Goal: Task Accomplishment & Management: Complete application form

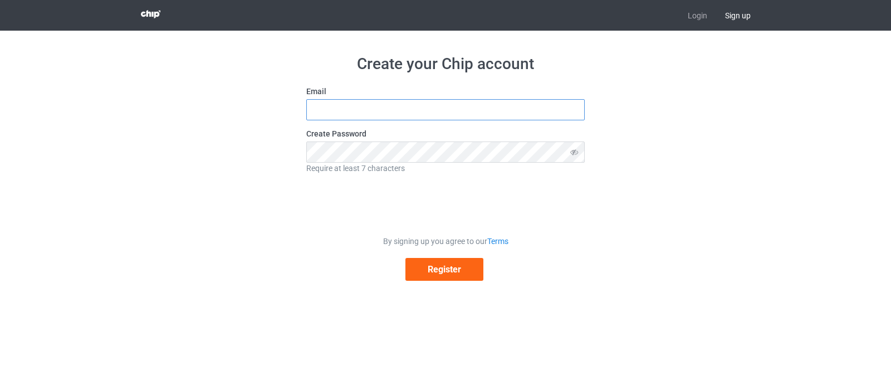
click at [342, 118] on input "text" at bounding box center [445, 109] width 279 height 21
click at [433, 269] on button "Register" at bounding box center [445, 269] width 78 height 23
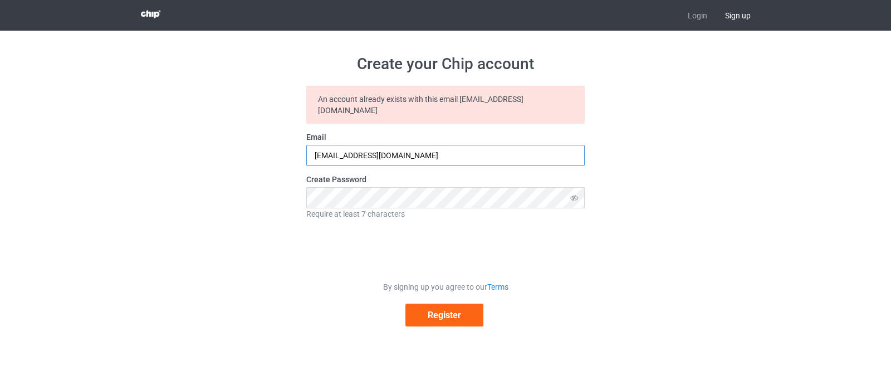
click at [379, 145] on input "[EMAIL_ADDRESS][DOMAIN_NAME]" at bounding box center [445, 155] width 279 height 21
click at [442, 306] on button "Register" at bounding box center [445, 315] width 78 height 23
click at [359, 147] on input "BOUBKERIDA@GMAIL.COM" at bounding box center [445, 155] width 279 height 21
click at [363, 146] on input "BOUBKERIDA@GMAIL.COM" at bounding box center [445, 155] width 279 height 21
drag, startPoint x: 421, startPoint y: 141, endPoint x: 274, endPoint y: 141, distance: 147.1
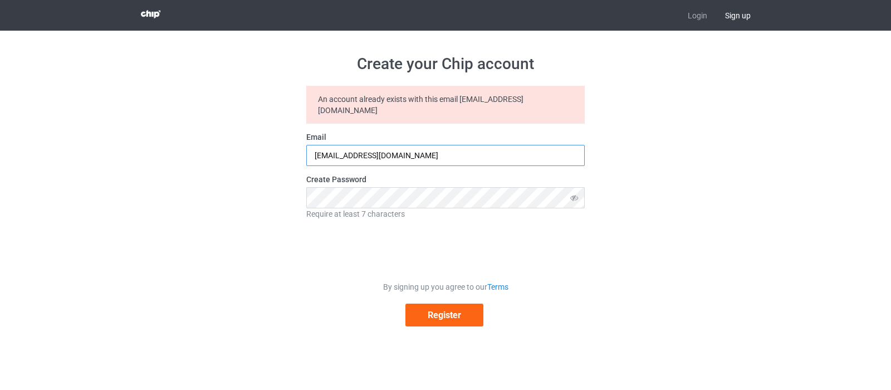
click at [274, 141] on div "Create your Chip account An account already exists with this email boubkerida@g…" at bounding box center [446, 190] width 628 height 319
type input "boubkerida@gmail.com"
click at [449, 304] on button "Register" at bounding box center [445, 315] width 78 height 23
click at [435, 305] on button "Register" at bounding box center [445, 315] width 78 height 23
click at [690, 17] on link "Login" at bounding box center [697, 15] width 37 height 31
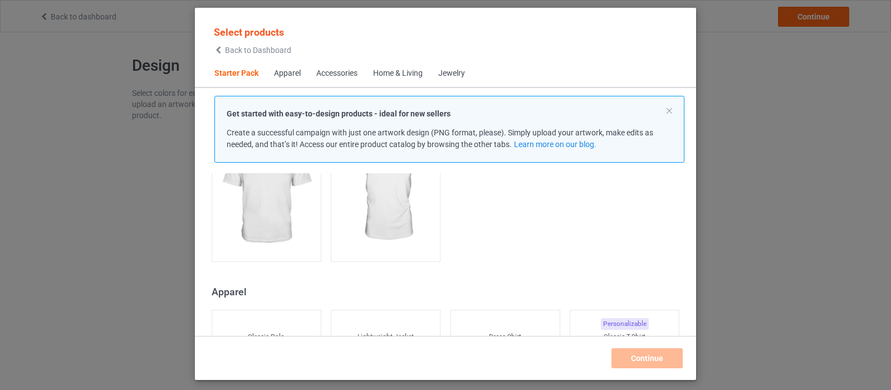
scroll to position [334, 0]
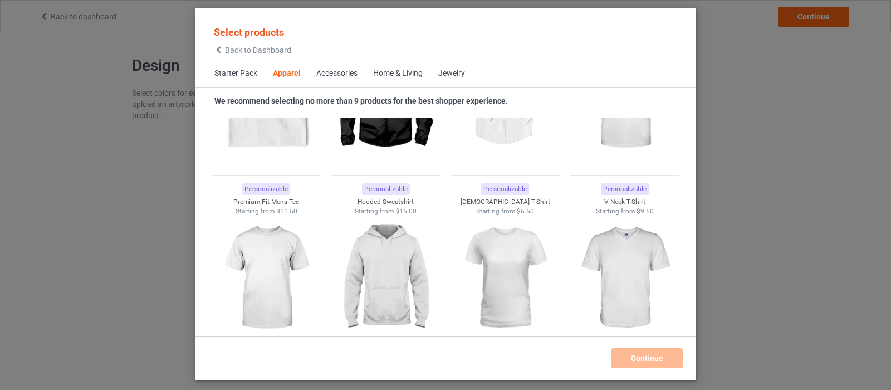
scroll to position [557, 0]
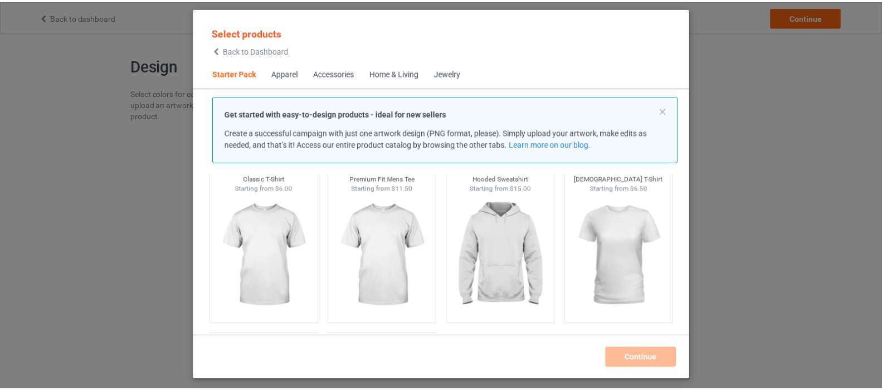
scroll to position [56, 0]
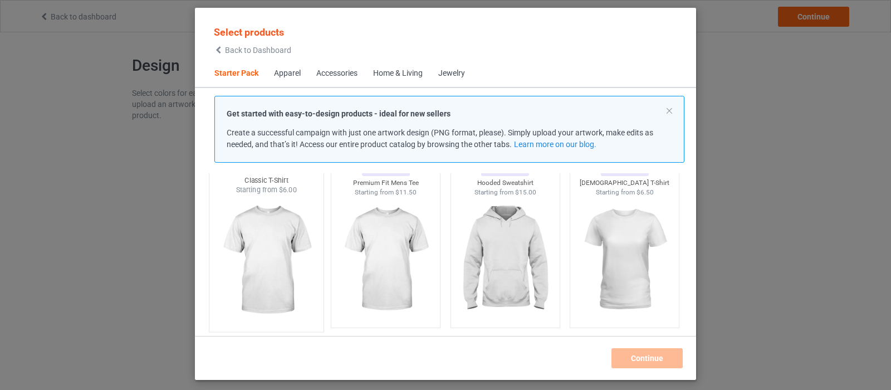
click at [282, 258] on img at bounding box center [266, 260] width 105 height 131
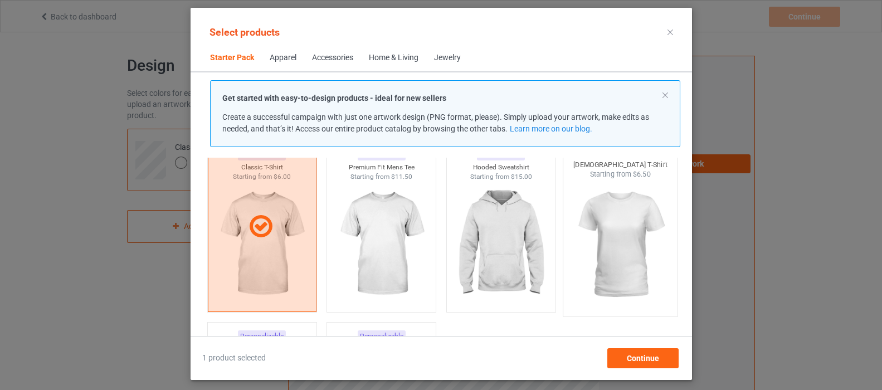
click at [617, 262] on img at bounding box center [620, 244] width 105 height 131
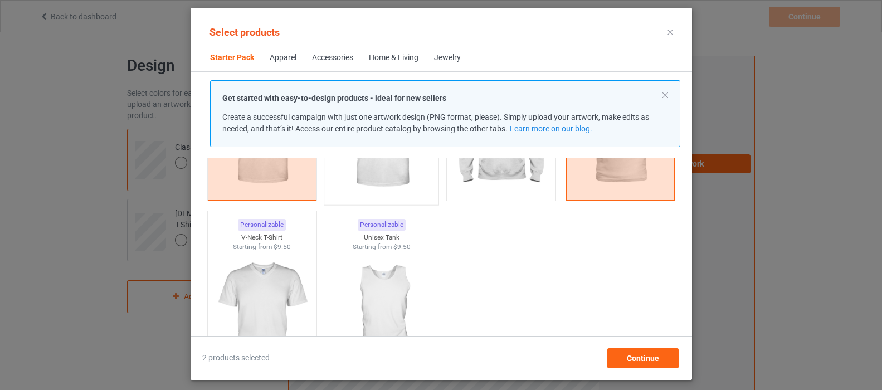
scroll to position [223, 0]
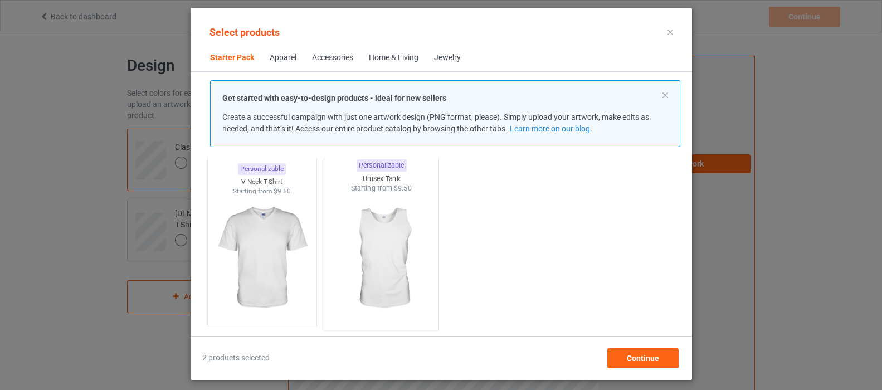
click at [382, 239] on img at bounding box center [381, 258] width 105 height 131
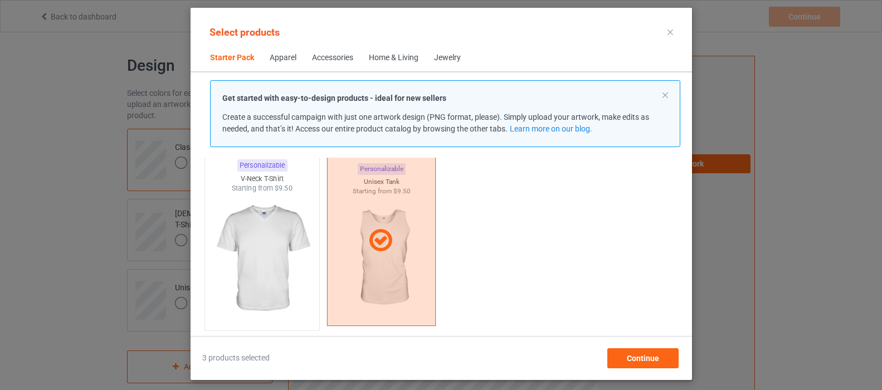
click at [286, 254] on img at bounding box center [261, 258] width 105 height 131
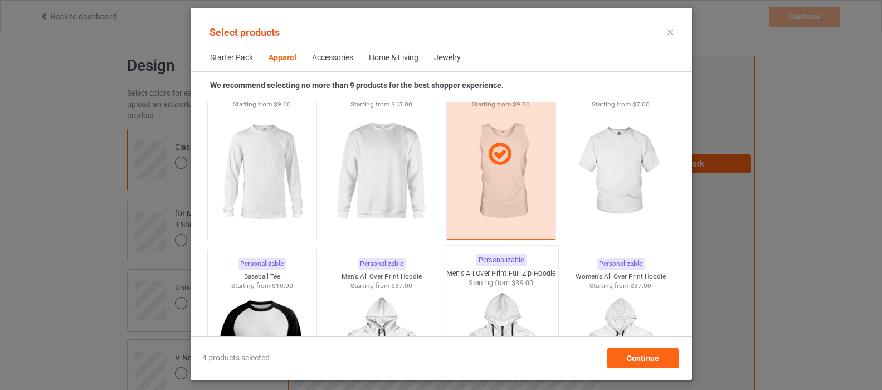
scroll to position [780, 0]
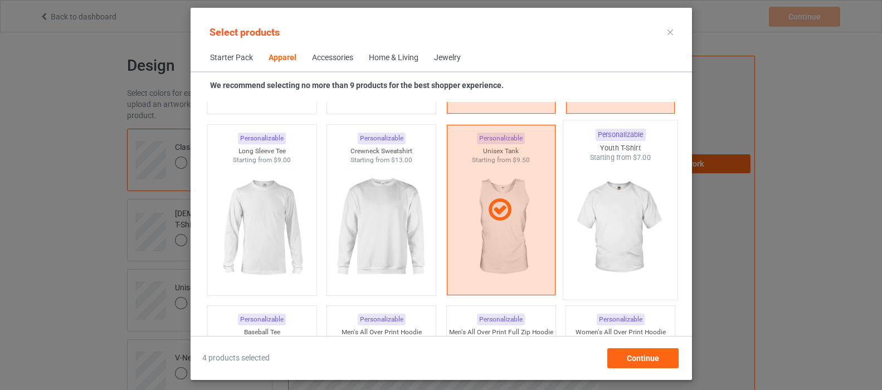
click at [615, 251] on img at bounding box center [620, 228] width 105 height 131
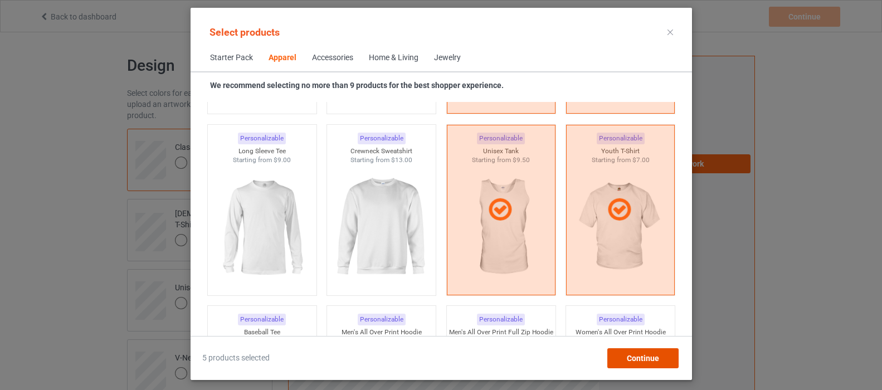
click at [640, 355] on span "Continue" at bounding box center [642, 358] width 32 height 9
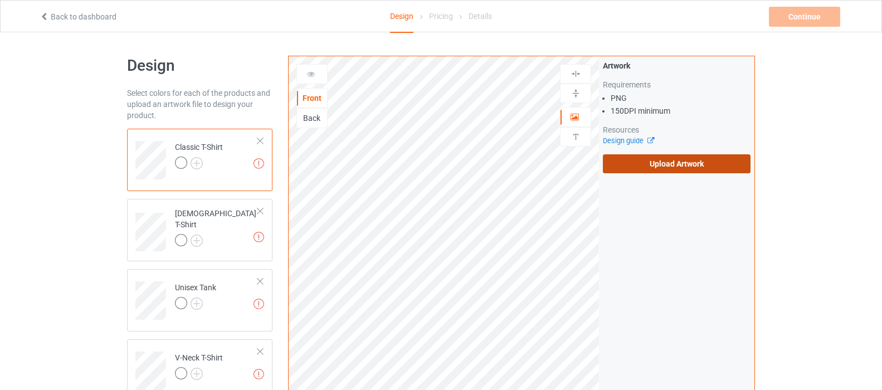
click at [664, 168] on label "Upload Artwork" at bounding box center [677, 163] width 148 height 19
click at [0, 0] on input "Upload Artwork" at bounding box center [0, 0] width 0 height 0
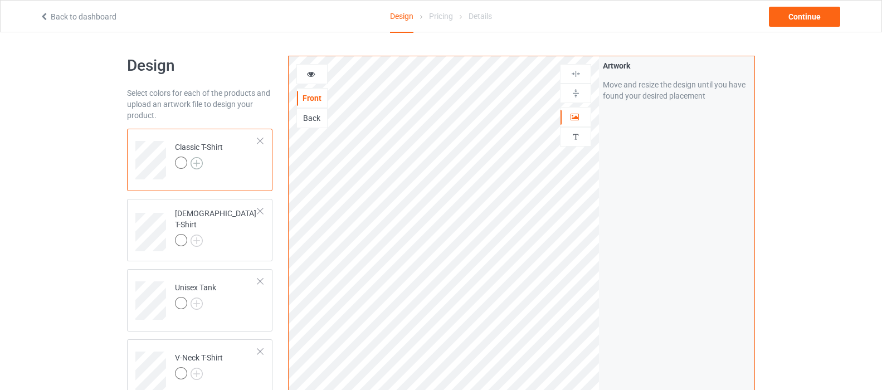
click at [196, 161] on img at bounding box center [197, 163] width 12 height 12
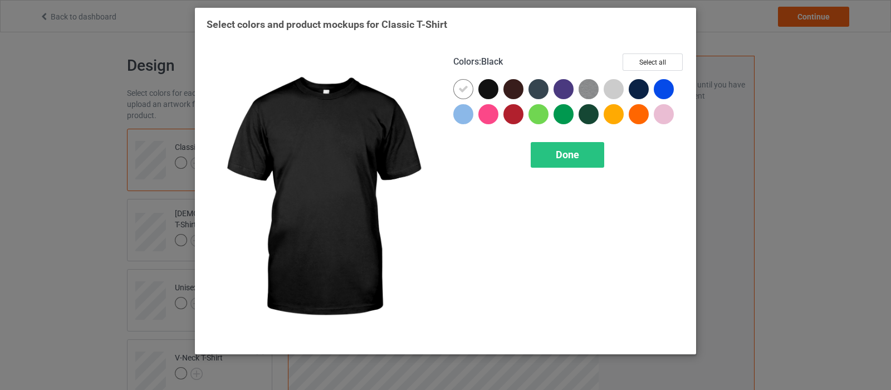
click at [487, 89] on div at bounding box center [489, 89] width 20 height 20
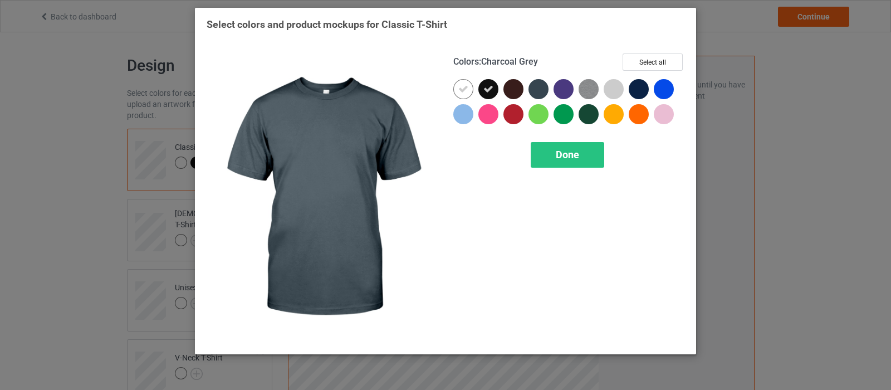
click at [539, 91] on div at bounding box center [539, 89] width 20 height 20
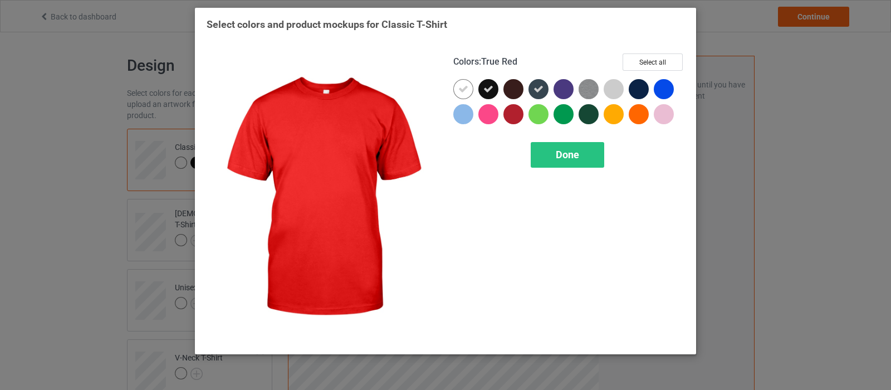
click at [514, 115] on div at bounding box center [514, 114] width 20 height 20
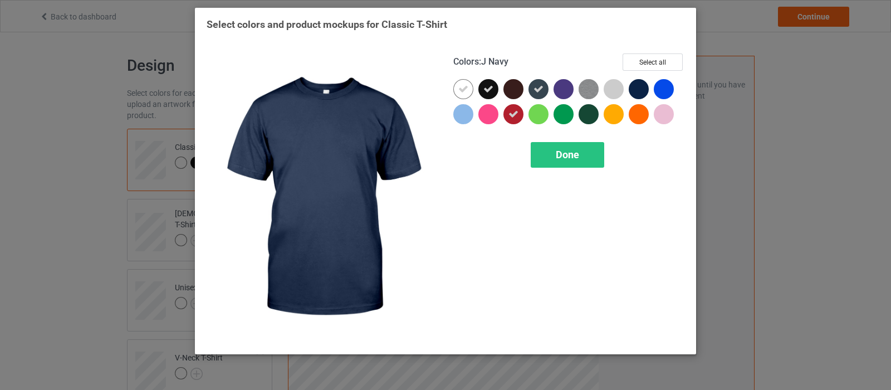
click at [642, 92] on div at bounding box center [639, 89] width 20 height 20
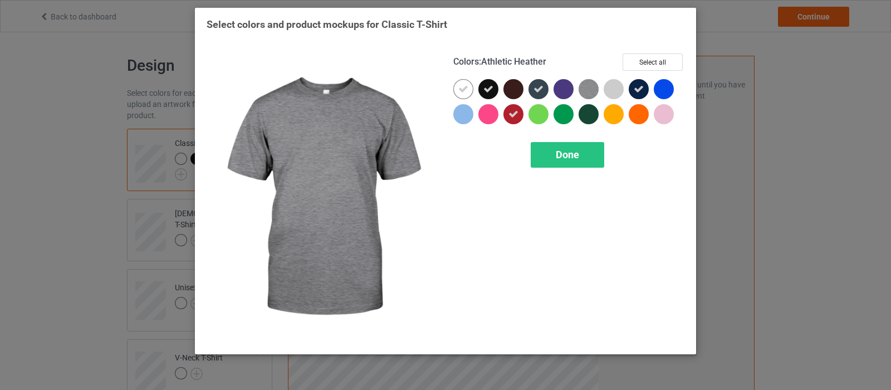
click at [590, 89] on img at bounding box center [589, 89] width 20 height 20
click at [587, 86] on icon at bounding box center [589, 89] width 10 height 10
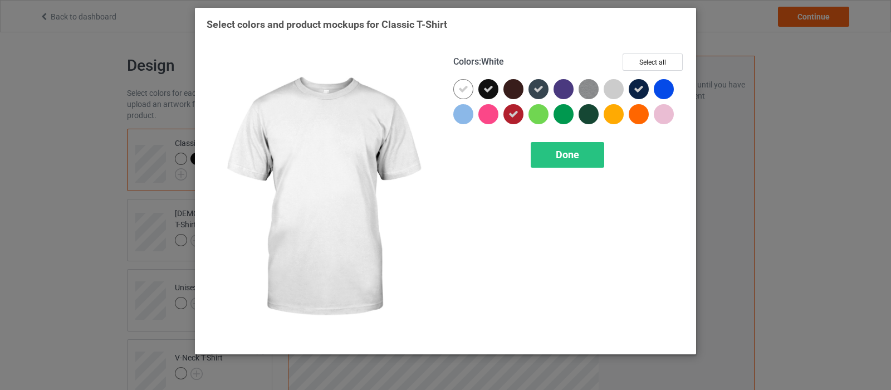
click at [462, 90] on icon at bounding box center [464, 89] width 10 height 10
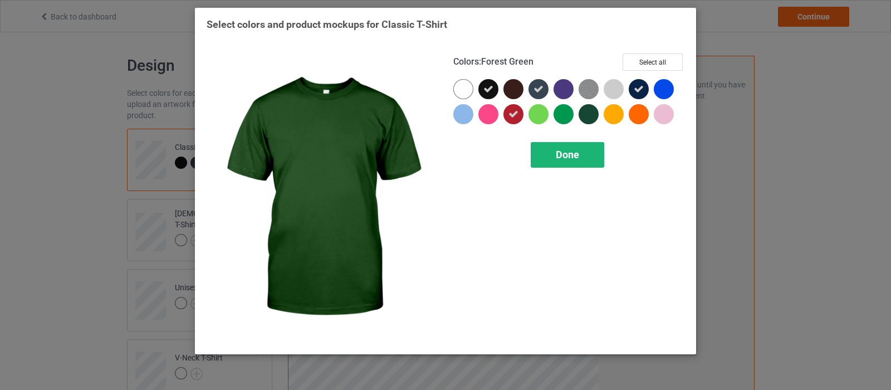
click at [578, 150] on span "Done" at bounding box center [567, 155] width 23 height 12
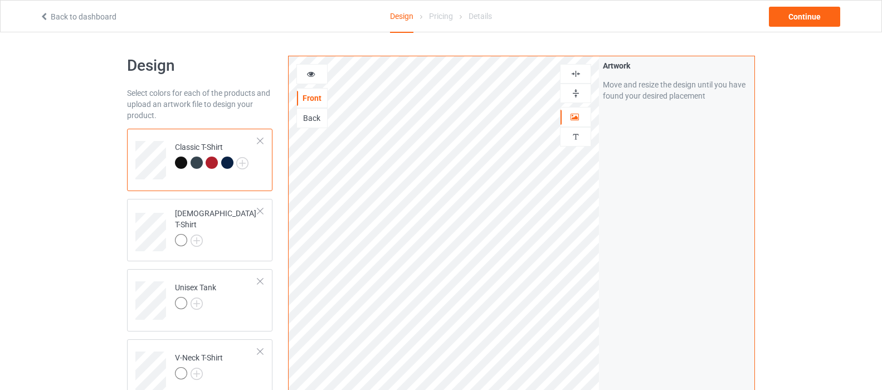
click at [577, 75] on img at bounding box center [576, 74] width 11 height 11
click at [203, 216] on div "[DEMOGRAPHIC_DATA] T-Shirt" at bounding box center [216, 227] width 83 height 38
click at [200, 235] on img at bounding box center [197, 241] width 12 height 12
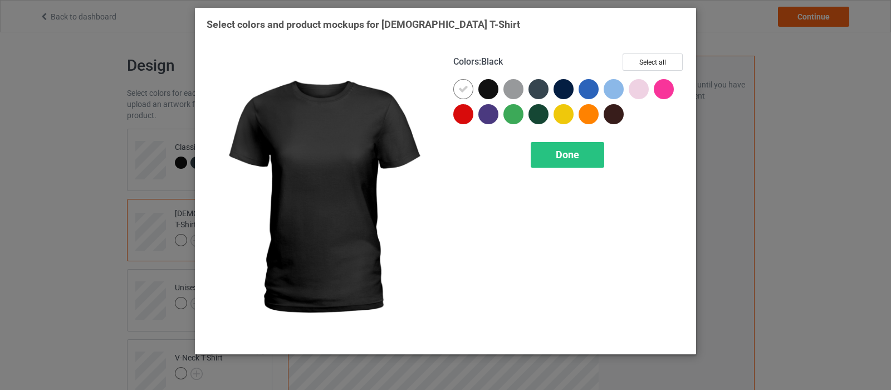
click at [486, 91] on div at bounding box center [489, 89] width 20 height 20
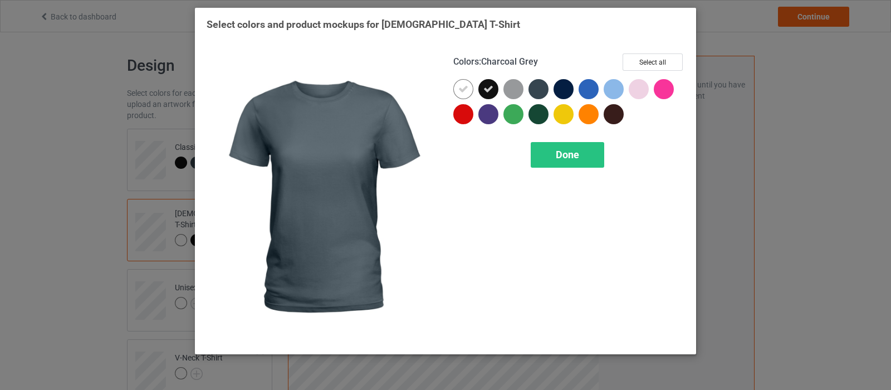
click at [540, 90] on div at bounding box center [539, 89] width 20 height 20
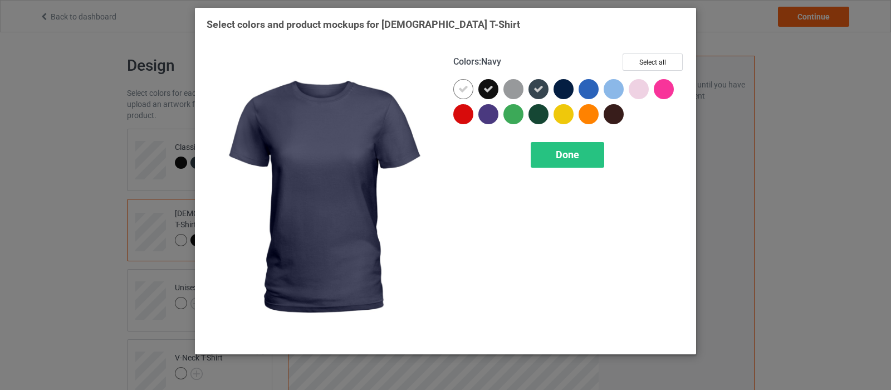
click at [559, 87] on div at bounding box center [564, 89] width 20 height 20
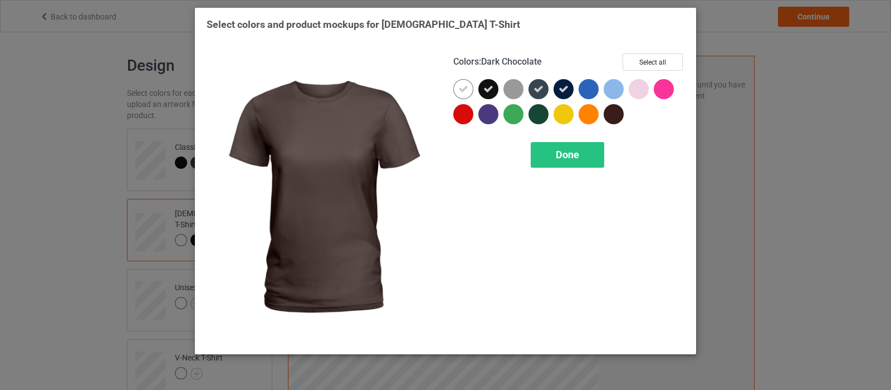
drag, startPoint x: 614, startPoint y: 114, endPoint x: 605, endPoint y: 114, distance: 9.5
click at [614, 114] on div at bounding box center [614, 114] width 20 height 20
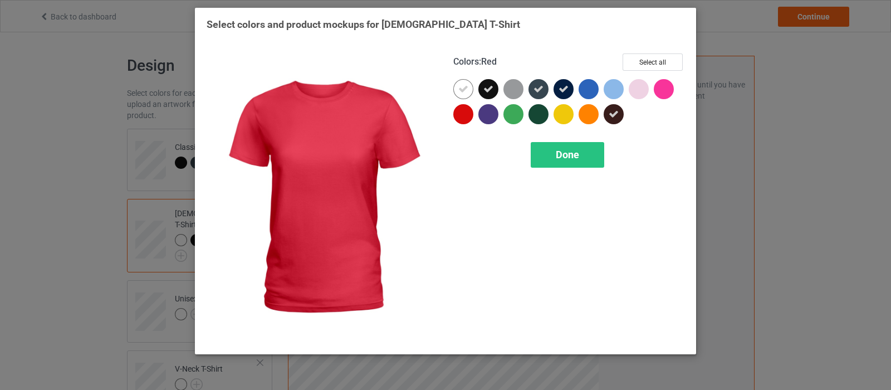
click at [461, 114] on div at bounding box center [464, 114] width 20 height 20
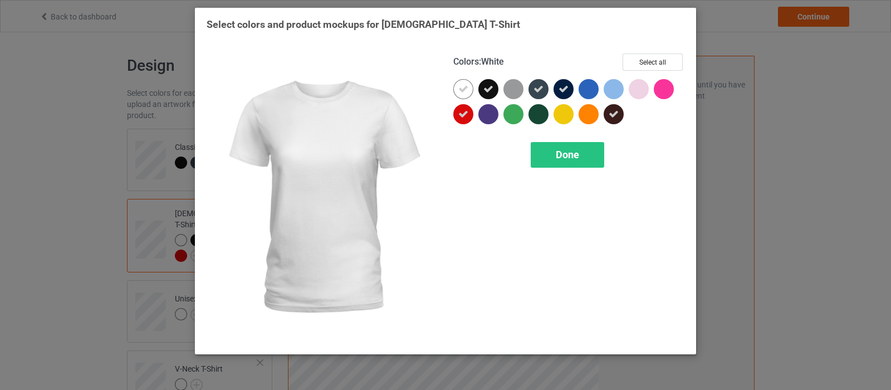
click at [464, 90] on icon at bounding box center [464, 89] width 10 height 10
click at [463, 85] on div at bounding box center [464, 89] width 20 height 20
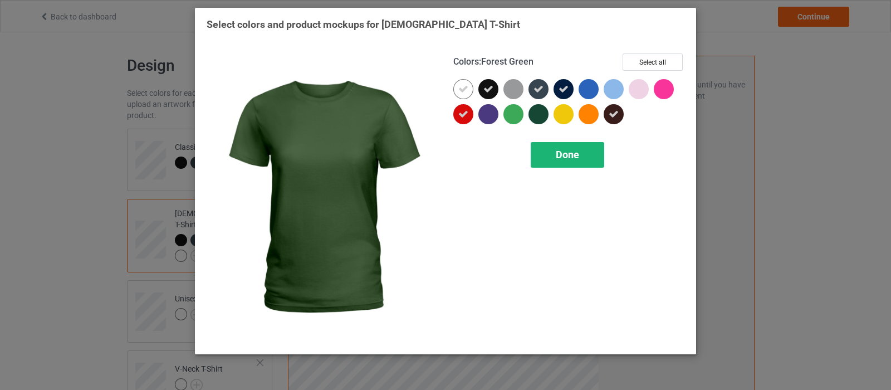
click at [565, 158] on span "Done" at bounding box center [567, 155] width 23 height 12
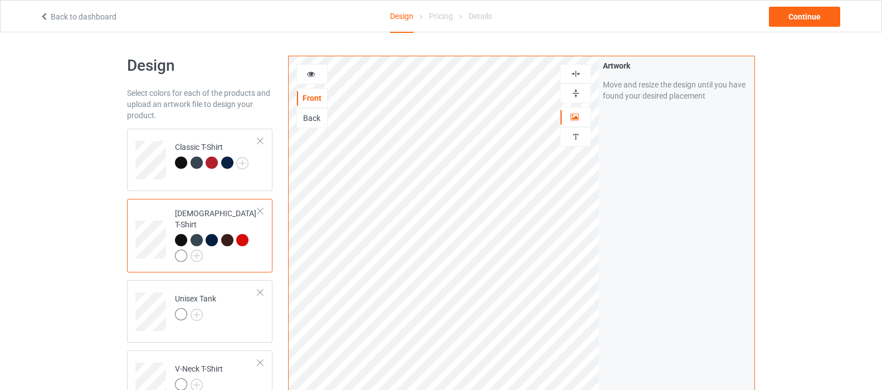
click at [179, 250] on div at bounding box center [181, 256] width 12 height 12
click at [192, 250] on img at bounding box center [197, 256] width 12 height 12
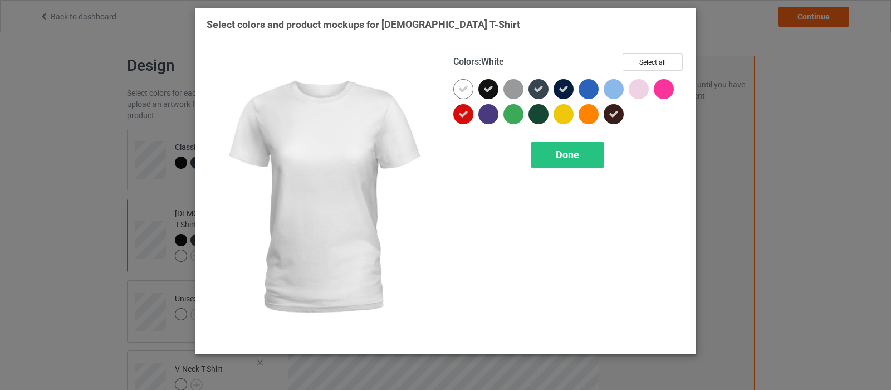
click at [467, 91] on icon at bounding box center [464, 89] width 10 height 10
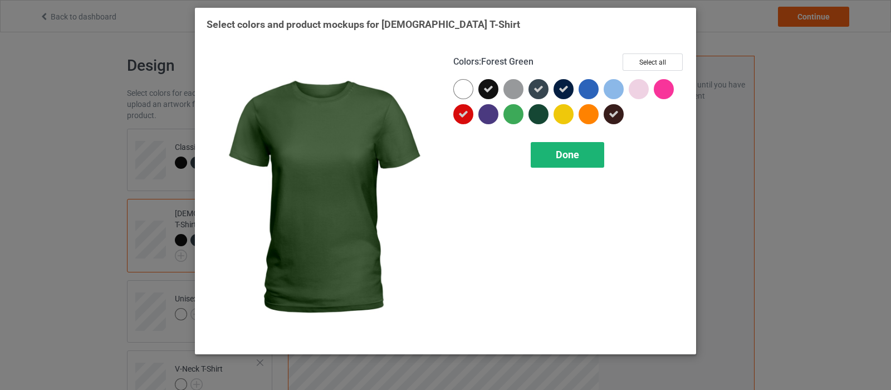
click at [557, 158] on span "Done" at bounding box center [567, 155] width 23 height 12
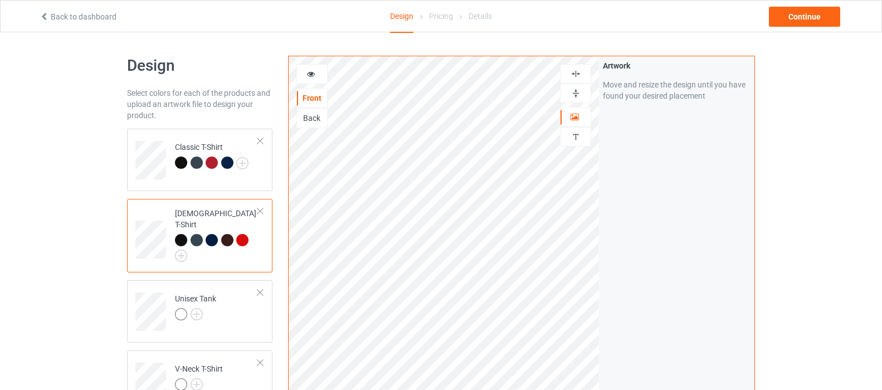
click at [317, 73] on div at bounding box center [312, 74] width 30 height 11
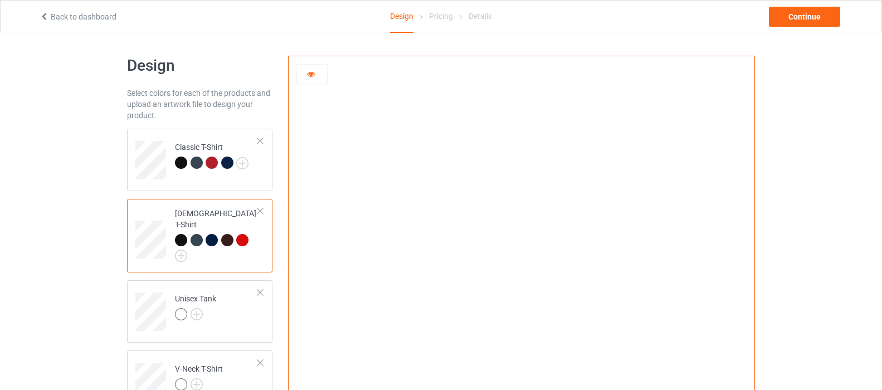
click at [310, 78] on div at bounding box center [312, 74] width 30 height 11
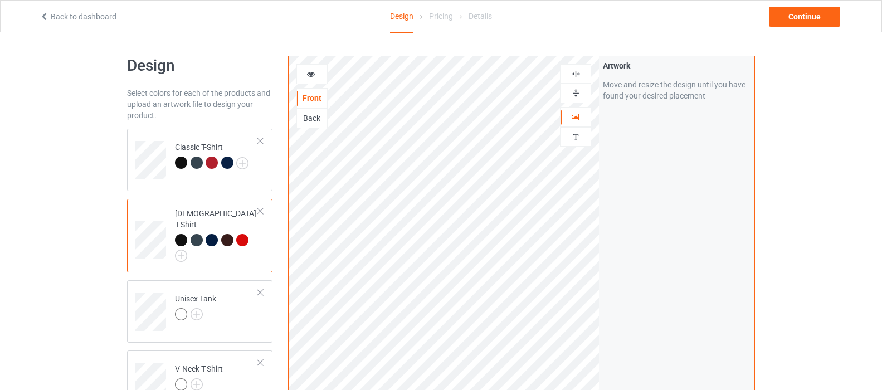
click at [574, 95] on img at bounding box center [576, 93] width 11 height 11
click at [574, 74] on img at bounding box center [576, 74] width 11 height 11
click at [305, 74] on div at bounding box center [312, 74] width 30 height 11
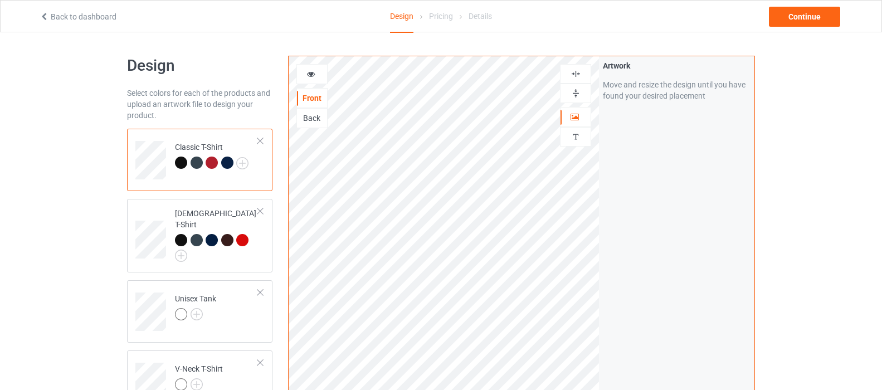
click at [321, 77] on div at bounding box center [312, 74] width 30 height 11
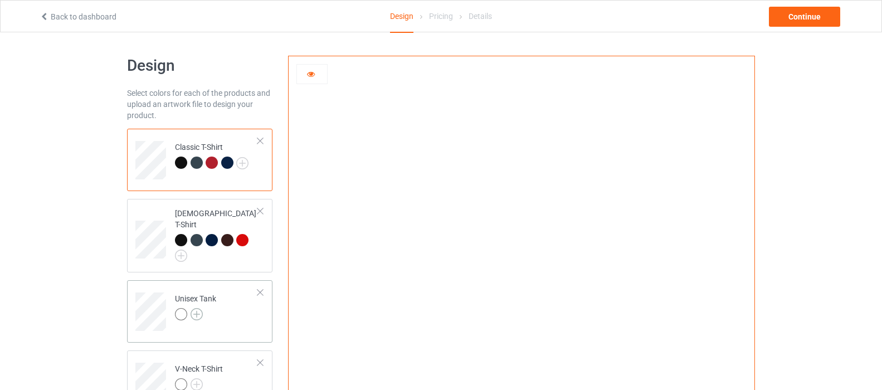
click at [196, 308] on img at bounding box center [197, 314] width 12 height 12
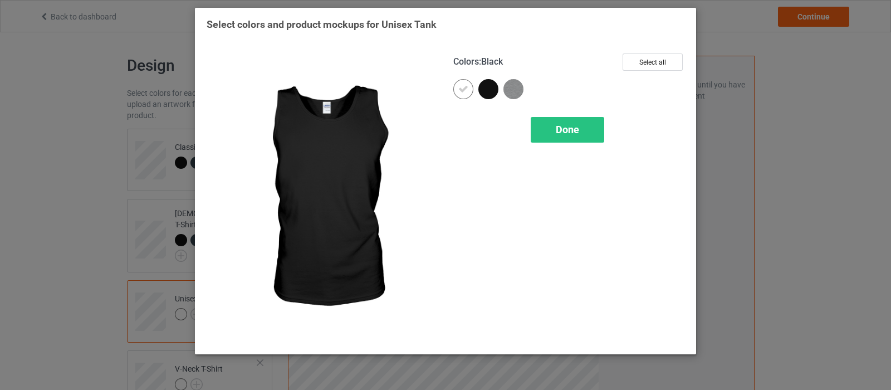
click at [491, 89] on div at bounding box center [489, 89] width 20 height 20
click at [523, 86] on img at bounding box center [514, 89] width 20 height 20
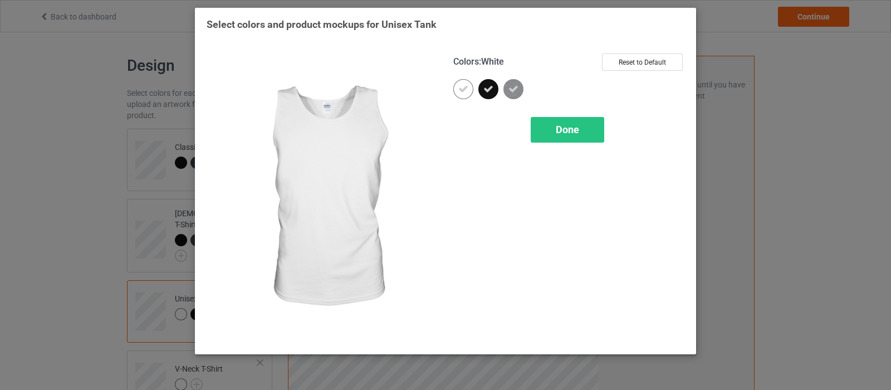
click at [463, 85] on icon at bounding box center [464, 89] width 10 height 10
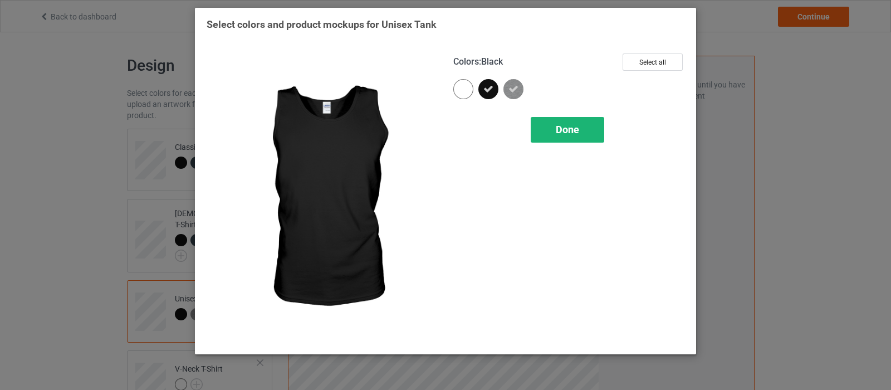
click at [561, 131] on span "Done" at bounding box center [567, 130] width 23 height 12
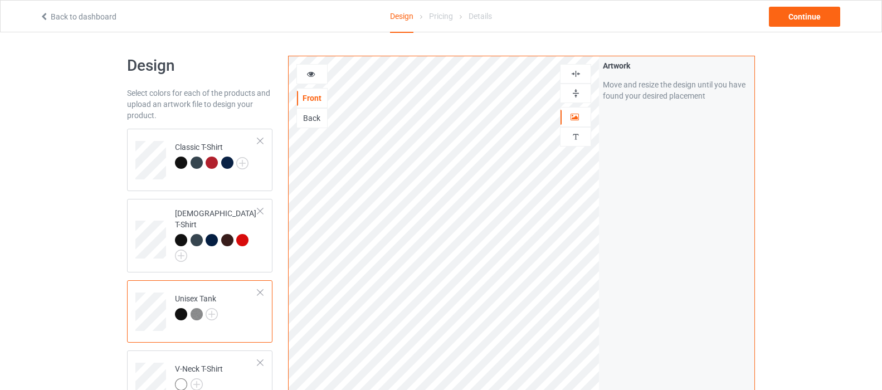
click at [306, 77] on div at bounding box center [312, 74] width 30 height 11
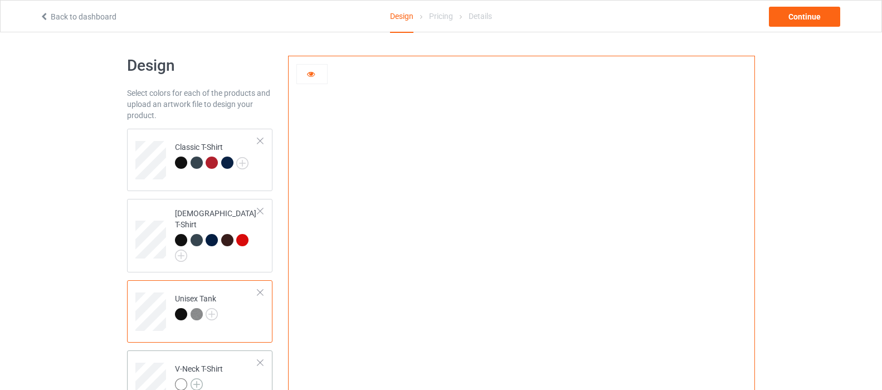
click at [196, 378] on img at bounding box center [197, 384] width 12 height 12
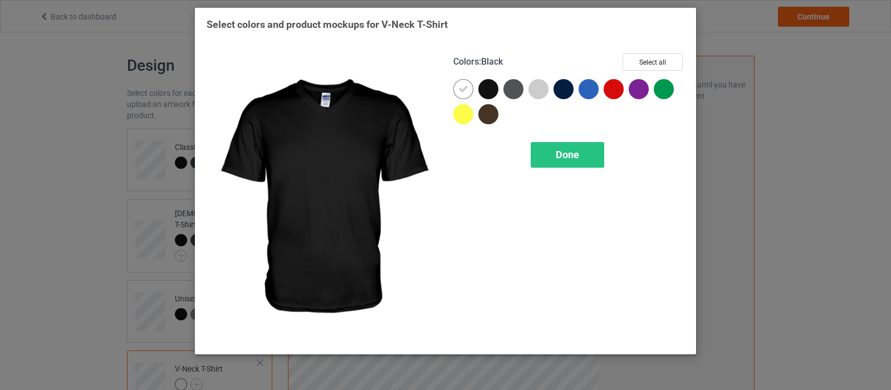
click at [488, 90] on div at bounding box center [489, 89] width 20 height 20
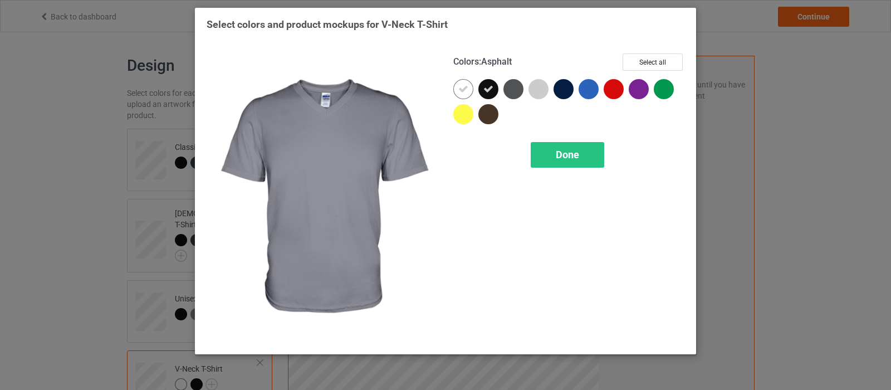
click at [512, 89] on div at bounding box center [514, 89] width 20 height 20
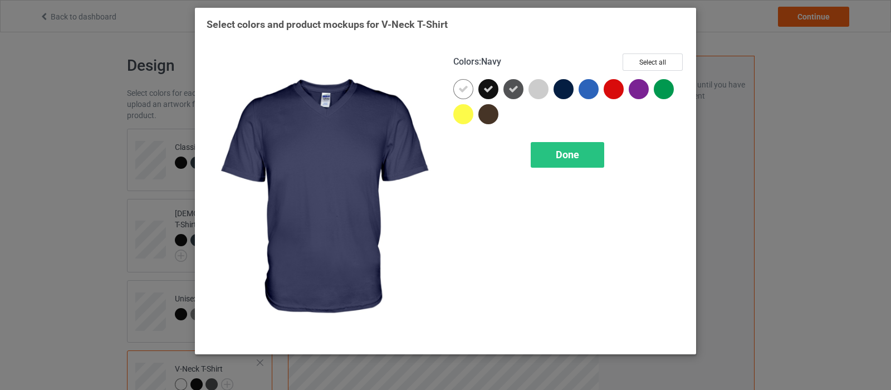
click at [568, 93] on div at bounding box center [564, 89] width 20 height 20
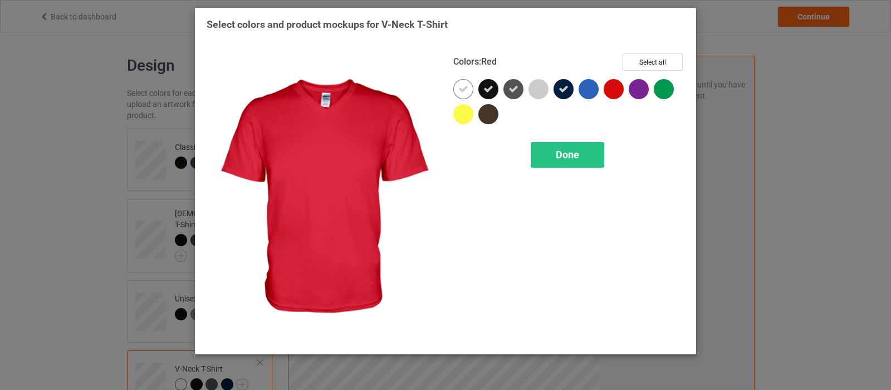
click at [611, 86] on div at bounding box center [614, 89] width 20 height 20
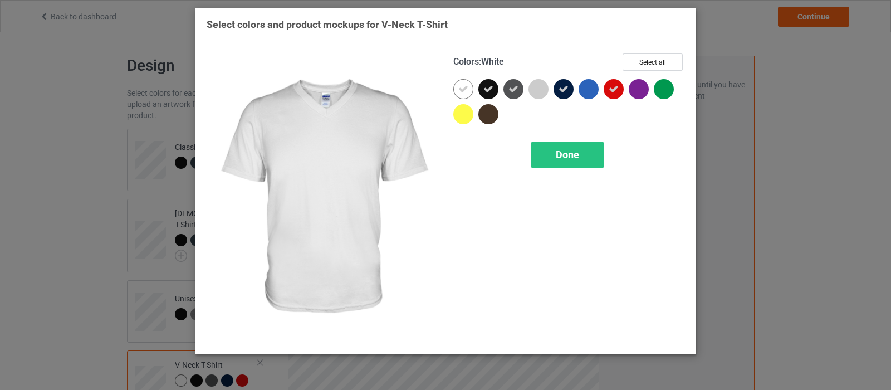
click at [464, 83] on div at bounding box center [464, 89] width 20 height 20
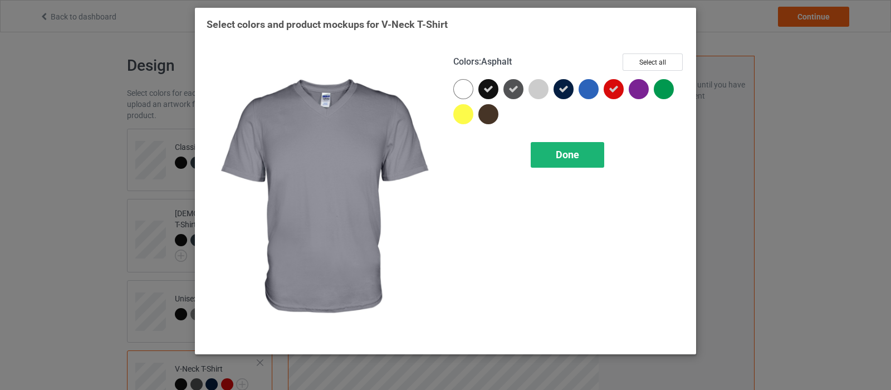
click at [567, 160] on span "Done" at bounding box center [567, 155] width 23 height 12
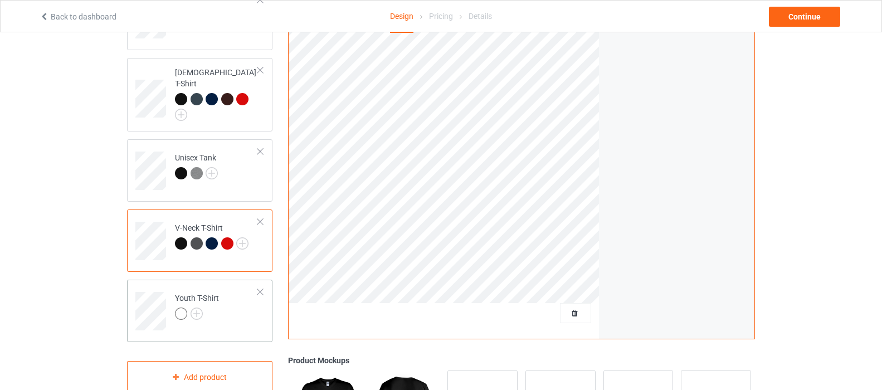
scroll to position [167, 0]
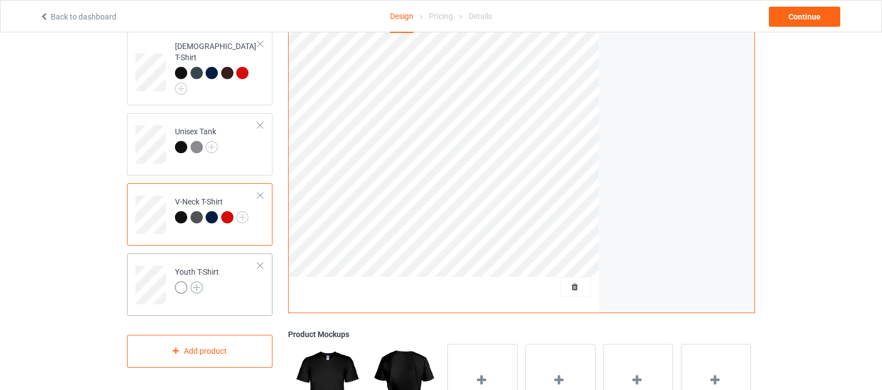
click at [196, 281] on img at bounding box center [197, 287] width 12 height 12
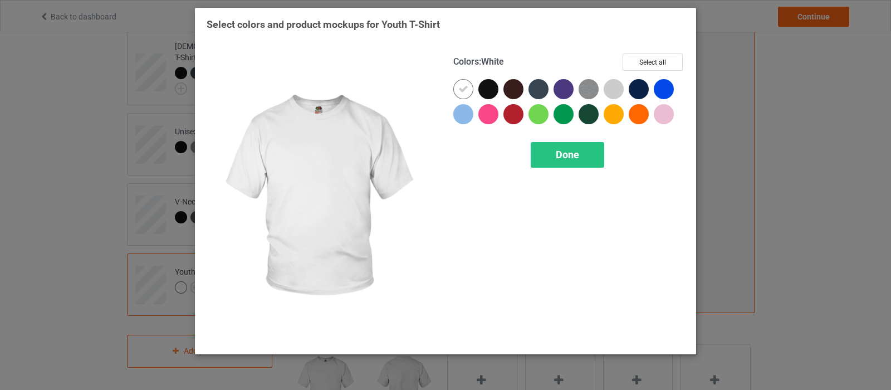
click at [464, 93] on icon at bounding box center [464, 89] width 10 height 10
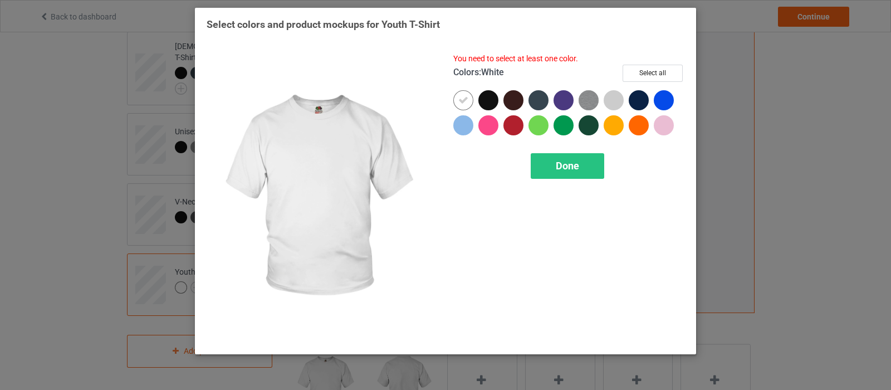
click at [469, 100] on div at bounding box center [464, 100] width 20 height 20
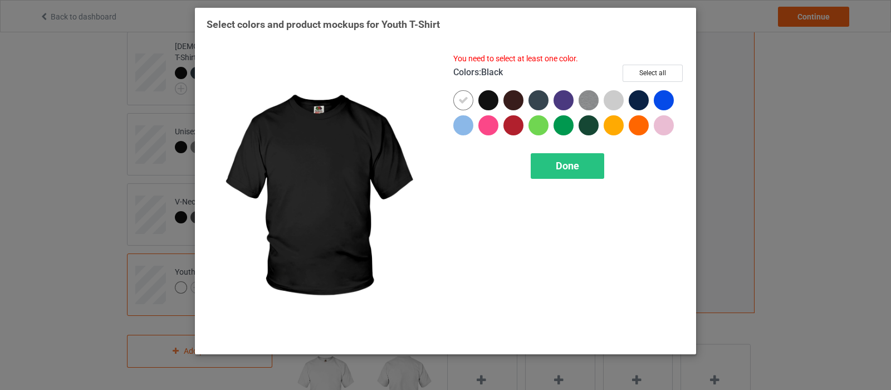
click at [488, 101] on div at bounding box center [489, 100] width 20 height 20
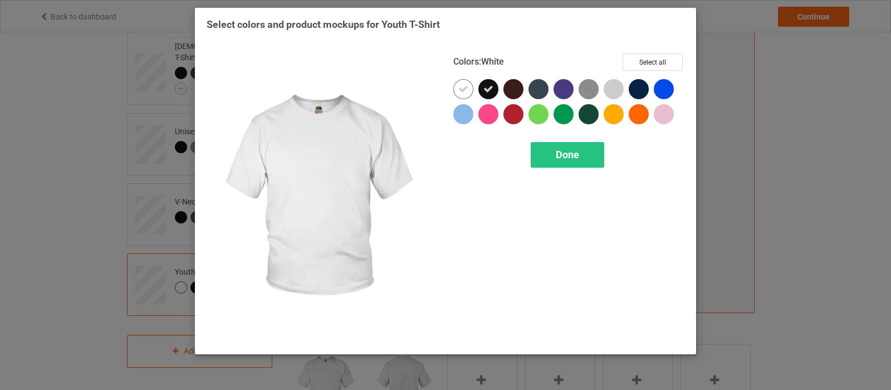
click at [467, 90] on icon at bounding box center [464, 89] width 10 height 10
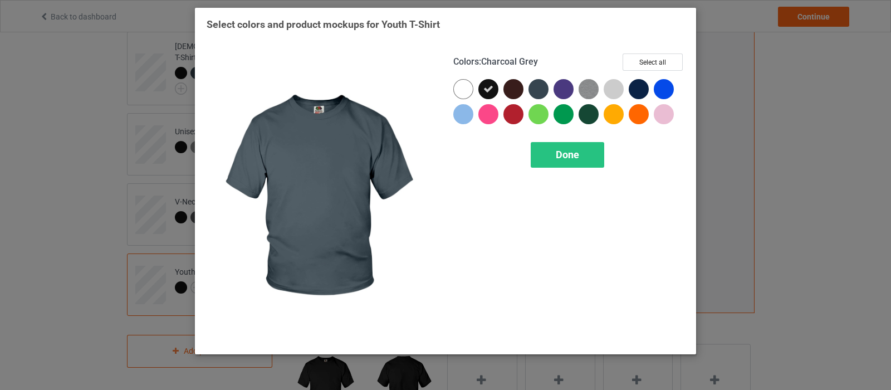
click at [537, 90] on div at bounding box center [539, 89] width 20 height 20
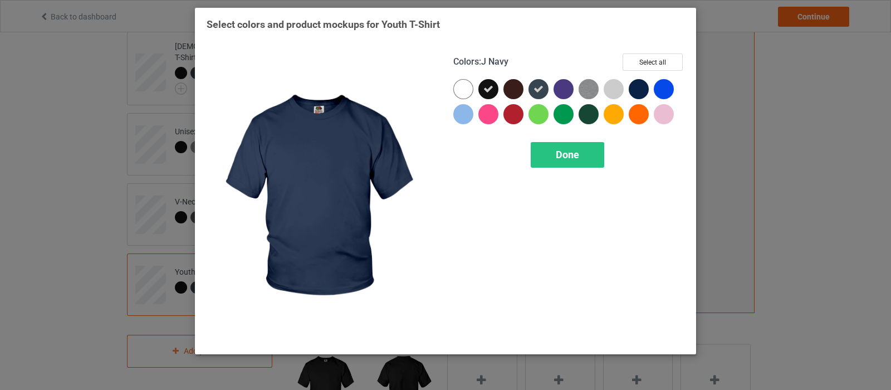
click at [639, 89] on div at bounding box center [639, 89] width 20 height 20
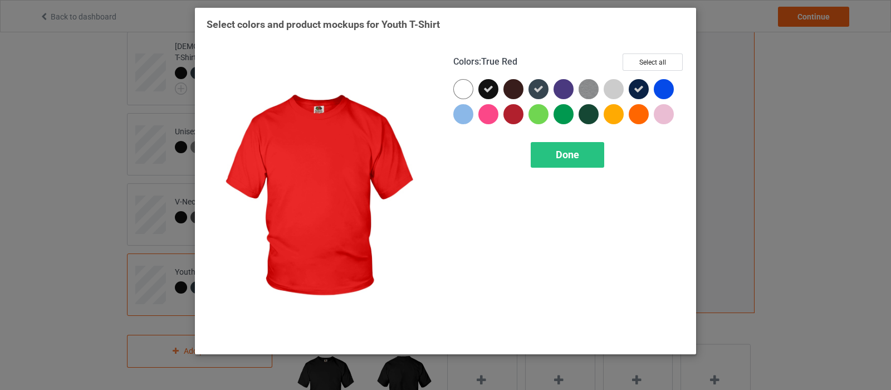
click at [514, 109] on div at bounding box center [514, 114] width 20 height 20
click at [552, 152] on div "Done" at bounding box center [568, 155] width 74 height 26
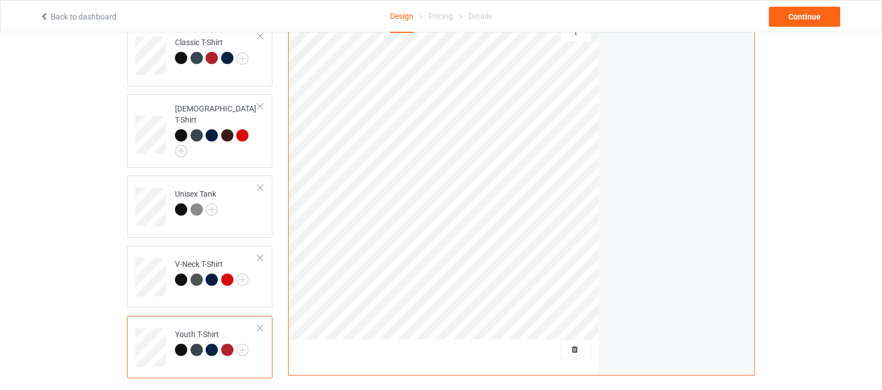
scroll to position [111, 0]
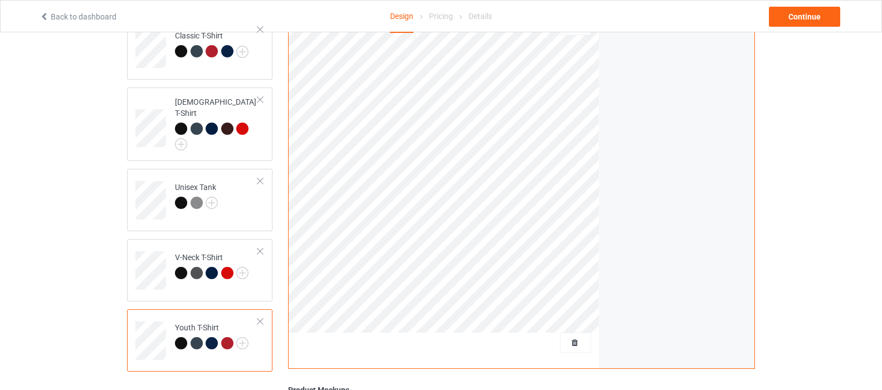
click at [225, 337] on div at bounding box center [227, 343] width 12 height 12
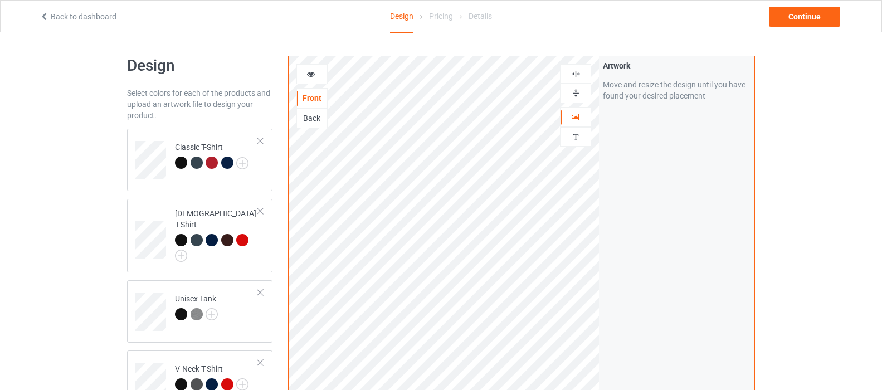
click at [315, 76] on icon at bounding box center [310, 73] width 9 height 8
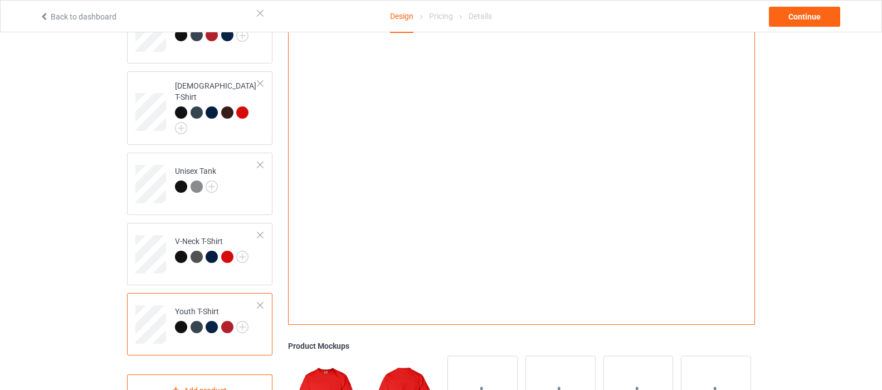
scroll to position [80, 0]
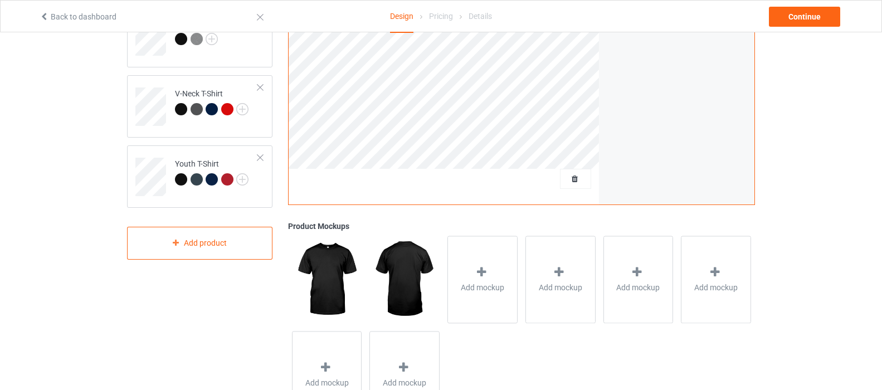
scroll to position [52, 0]
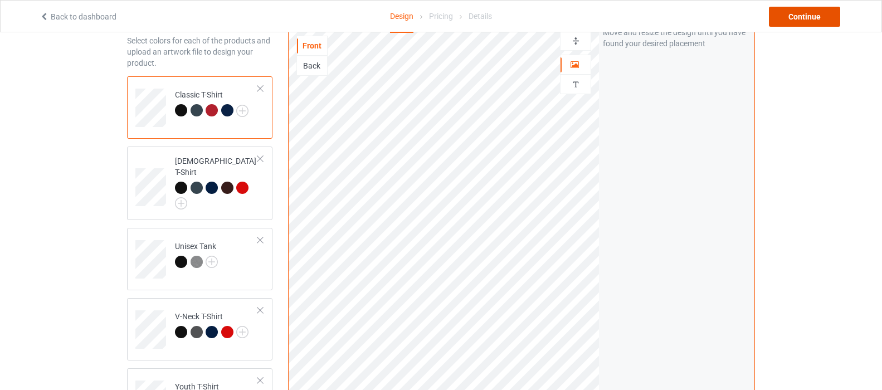
click at [784, 16] on div "Continue" at bounding box center [804, 17] width 71 height 20
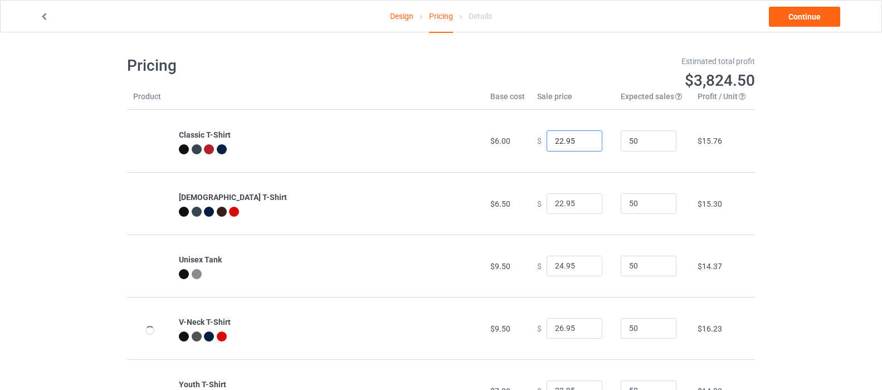
click at [583, 146] on input "22.95" at bounding box center [575, 140] width 56 height 21
click at [583, 142] on input "21.95" at bounding box center [575, 140] width 56 height 21
click at [583, 142] on input "20.95" at bounding box center [575, 140] width 56 height 21
type input "19.95"
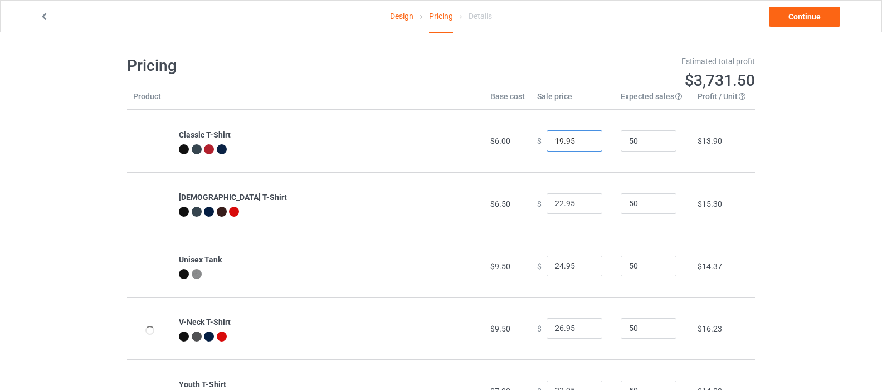
click at [583, 142] on input "19.95" at bounding box center [575, 140] width 56 height 21
click at [582, 206] on input "21.95" at bounding box center [575, 203] width 56 height 21
click at [582, 206] on input "20.95" at bounding box center [575, 203] width 56 height 21
type input "19.95"
click at [582, 206] on input "19.95" at bounding box center [575, 203] width 56 height 21
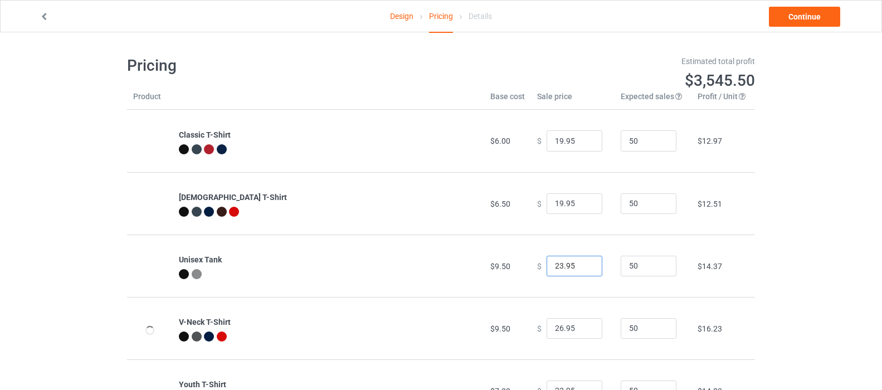
click at [582, 270] on input "23.95" at bounding box center [575, 266] width 56 height 21
click at [582, 270] on input "22.95" at bounding box center [575, 266] width 56 height 21
click at [582, 270] on input "21.95" at bounding box center [575, 266] width 56 height 21
click at [582, 270] on input "20.95" at bounding box center [575, 266] width 56 height 21
click at [582, 270] on input "19.95" at bounding box center [575, 266] width 56 height 21
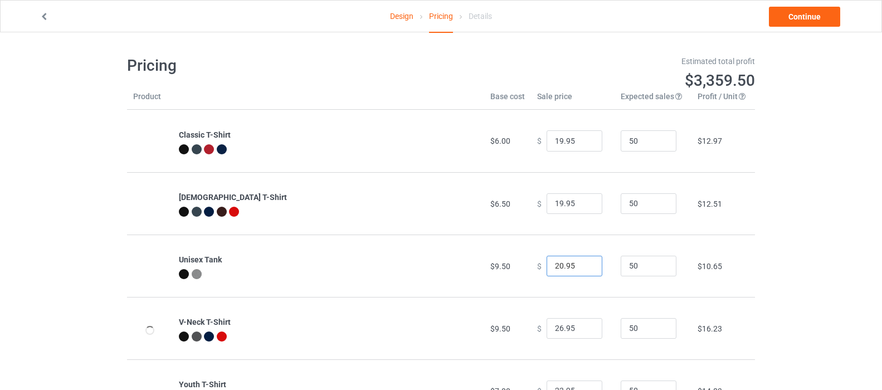
click at [582, 265] on input "20.95" at bounding box center [575, 266] width 56 height 21
click at [582, 265] on input "21.95" at bounding box center [575, 266] width 56 height 21
type input "22.95"
click at [582, 265] on input "22.95" at bounding box center [575, 266] width 56 height 21
click at [583, 330] on input "25.95" at bounding box center [575, 328] width 56 height 21
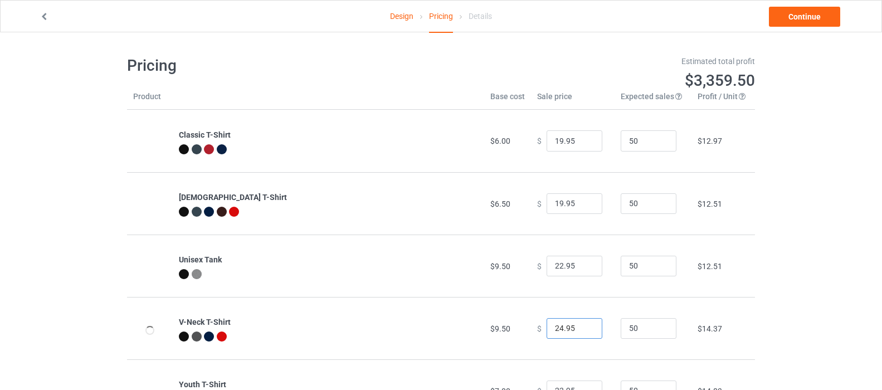
click at [583, 330] on input "24.95" at bounding box center [575, 328] width 56 height 21
click at [583, 330] on input "23.95" at bounding box center [575, 328] width 56 height 21
click at [583, 330] on input "22.95" at bounding box center [575, 328] width 56 height 21
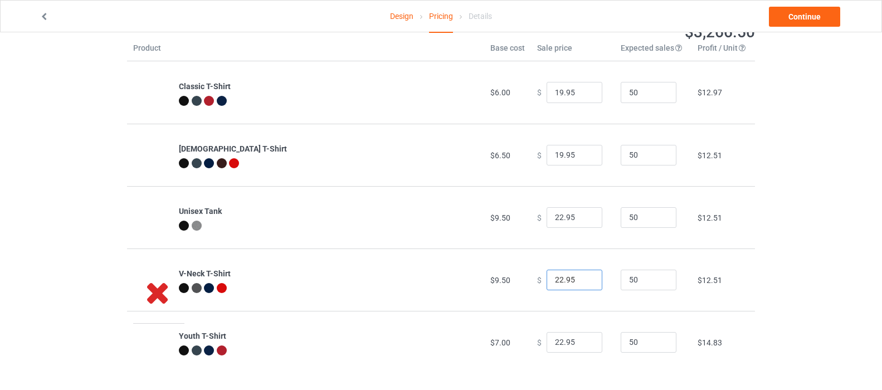
scroll to position [55, 0]
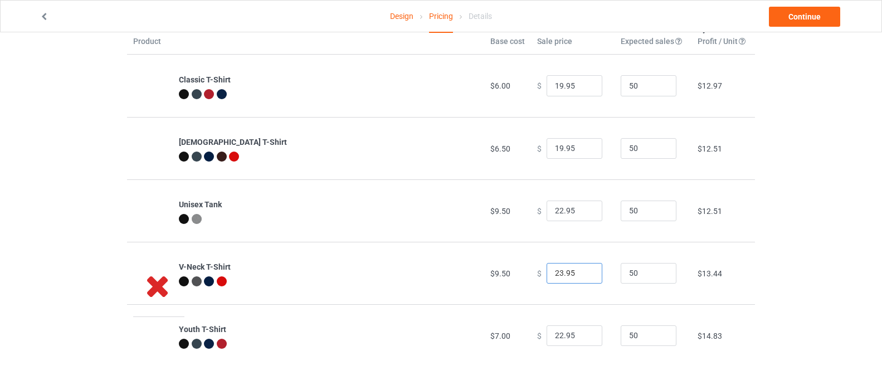
click at [584, 270] on input "23.95" at bounding box center [575, 273] width 56 height 21
type input "22.95"
click at [584, 276] on input "22.95" at bounding box center [575, 273] width 56 height 21
click at [584, 339] on input "21.95" at bounding box center [575, 335] width 56 height 21
click at [584, 339] on input "20.95" at bounding box center [575, 335] width 56 height 21
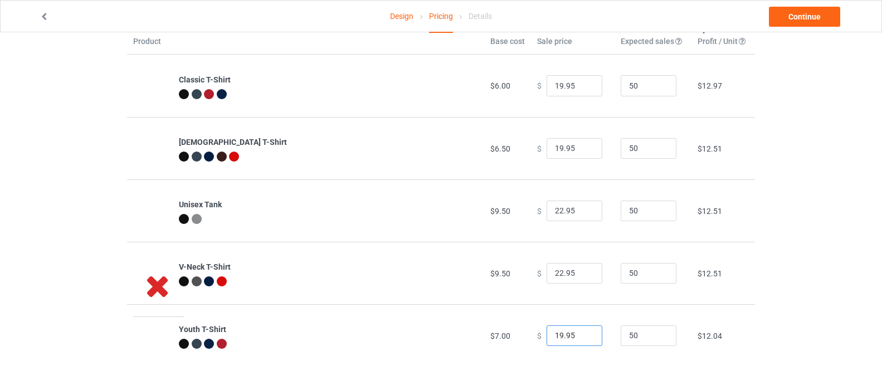
type input "19.95"
click at [584, 339] on input "19.95" at bounding box center [575, 335] width 56 height 21
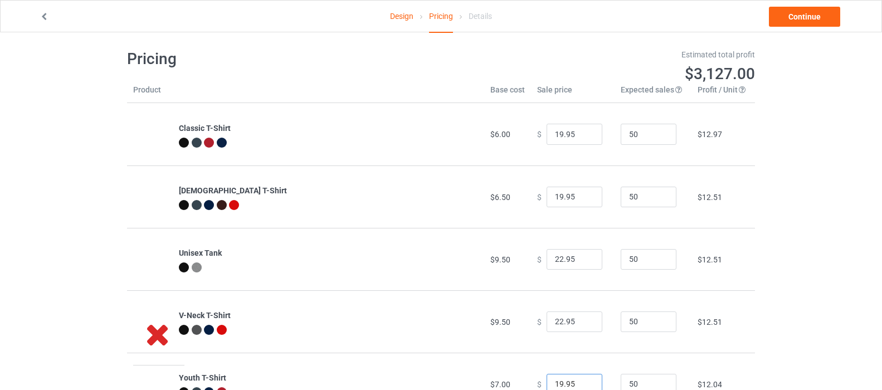
scroll to position [0, 0]
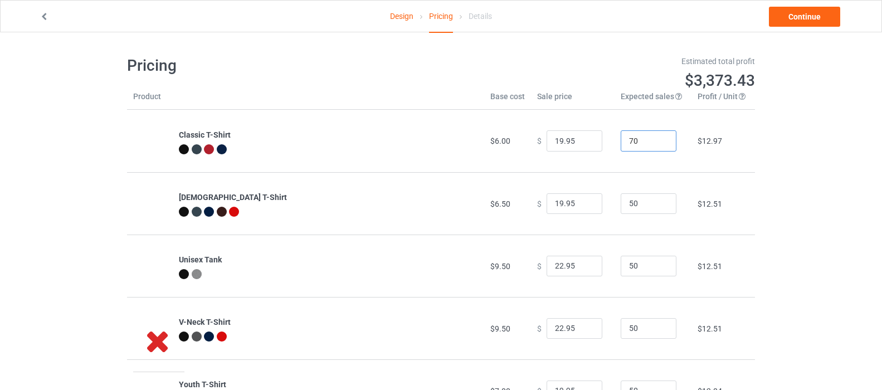
click at [656, 139] on input "70" at bounding box center [649, 140] width 56 height 21
click at [659, 145] on input "52" at bounding box center [649, 140] width 56 height 21
drag, startPoint x: 637, startPoint y: 143, endPoint x: 622, endPoint y: 142, distance: 14.6
click at [622, 142] on input "52" at bounding box center [649, 140] width 56 height 21
type input "1"
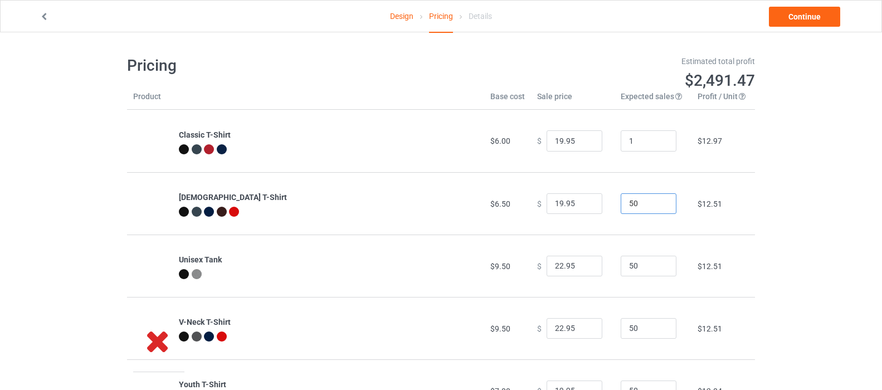
drag, startPoint x: 633, startPoint y: 204, endPoint x: 607, endPoint y: 211, distance: 26.4
click at [607, 211] on tr "[DEMOGRAPHIC_DATA] T-Shirt $6.50 $ 19.95 50 $12.51" at bounding box center [441, 203] width 628 height 62
type input "1"
drag, startPoint x: 639, startPoint y: 266, endPoint x: 621, endPoint y: 266, distance: 18.4
click at [621, 266] on input "50" at bounding box center [649, 266] width 56 height 21
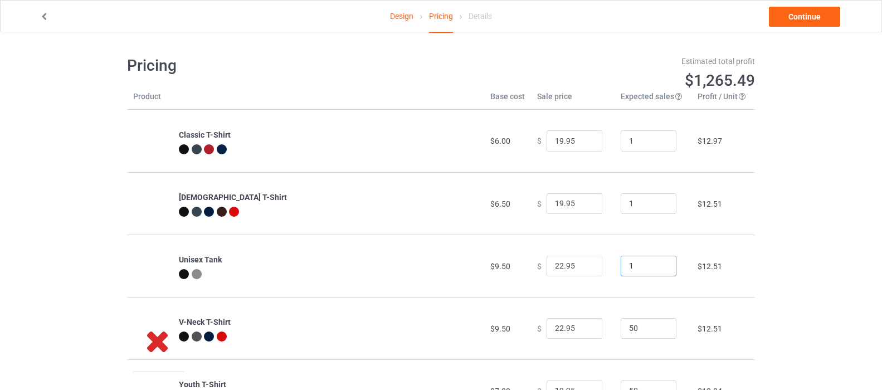
type input "1"
drag, startPoint x: 644, startPoint y: 329, endPoint x: 606, endPoint y: 333, distance: 38.1
click at [606, 333] on tr "V-Neck T-Shirt $9.50 $ 22.95 50 $12.51" at bounding box center [441, 328] width 628 height 62
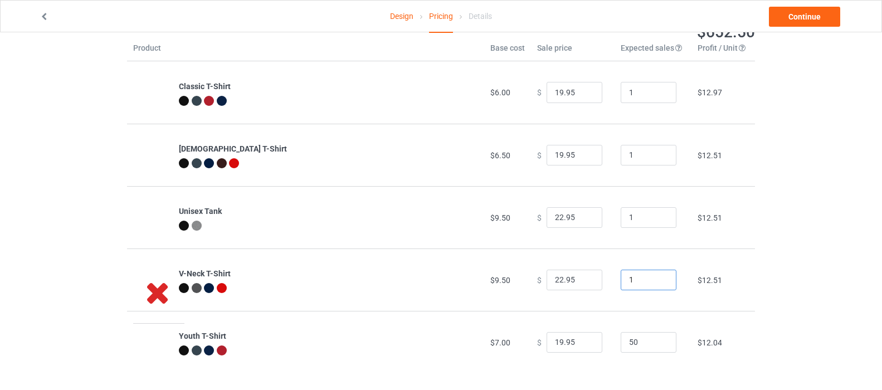
scroll to position [55, 0]
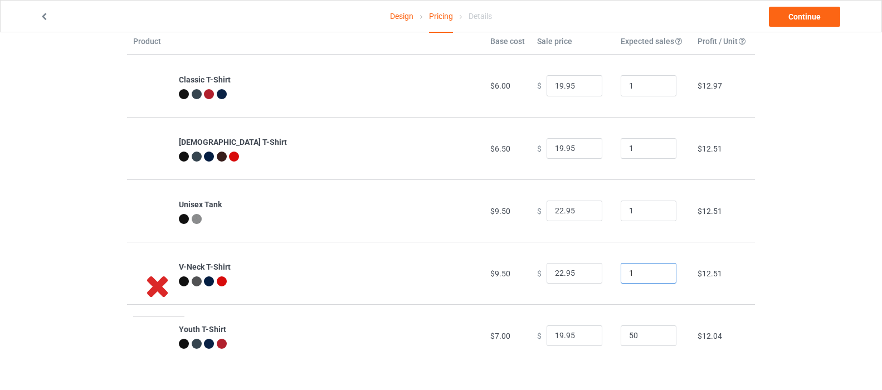
type input "1"
drag, startPoint x: 639, startPoint y: 339, endPoint x: 613, endPoint y: 339, distance: 25.6
click at [615, 339] on td "50" at bounding box center [653, 335] width 77 height 62
type input "1"
click at [826, 152] on div "Design Pricing Details Continue Pricing Estimated total profit $62.54 Product B…" at bounding box center [441, 183] width 882 height 413
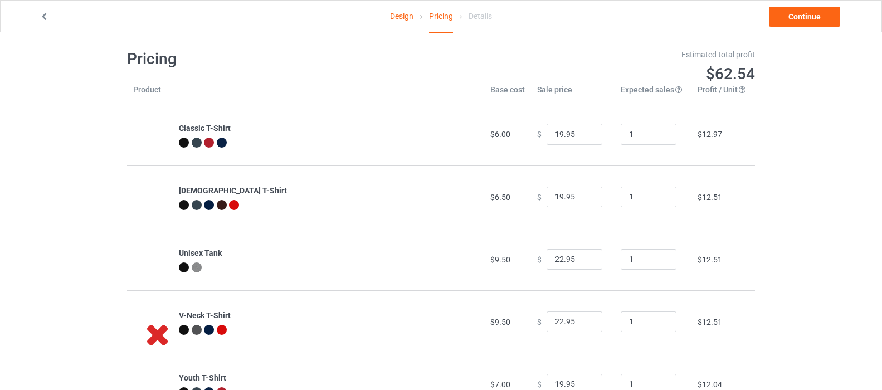
scroll to position [0, 0]
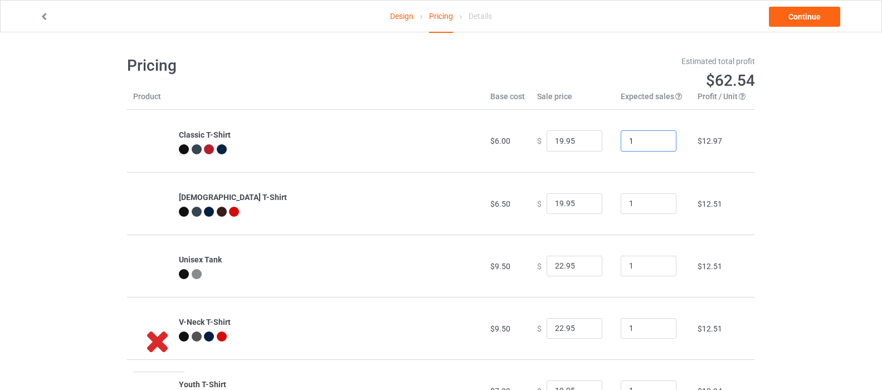
click at [640, 142] on input "1" at bounding box center [649, 140] width 56 height 21
drag, startPoint x: 640, startPoint y: 142, endPoint x: 622, endPoint y: 142, distance: 17.8
click at [622, 142] on input "1" at bounding box center [649, 140] width 56 height 21
click at [626, 144] on input "999" at bounding box center [649, 140] width 56 height 21
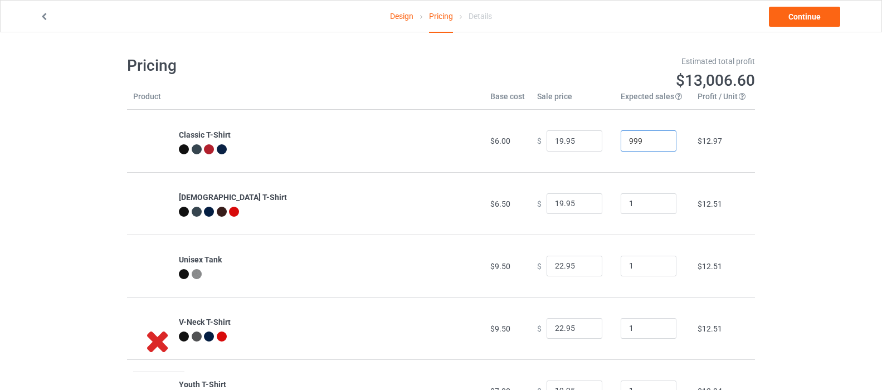
click at [626, 144] on input "999" at bounding box center [649, 140] width 56 height 21
type input "999"
click at [636, 202] on input "1" at bounding box center [649, 203] width 56 height 21
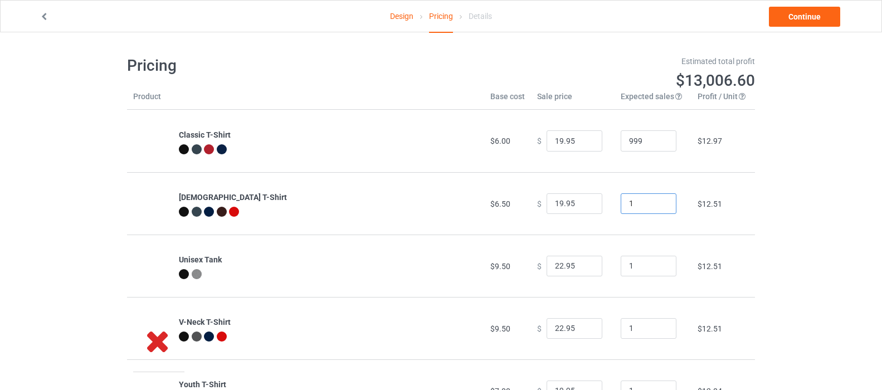
paste input "999"
type input "999"
click at [631, 262] on input "1" at bounding box center [649, 266] width 56 height 21
click at [631, 263] on input "1" at bounding box center [649, 266] width 56 height 21
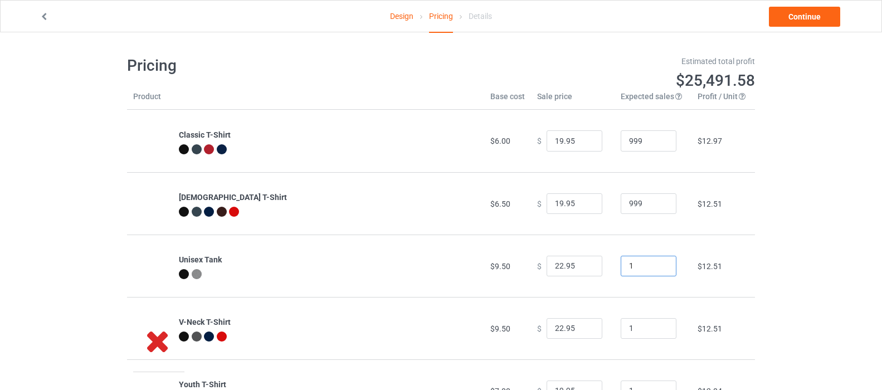
paste input "999"
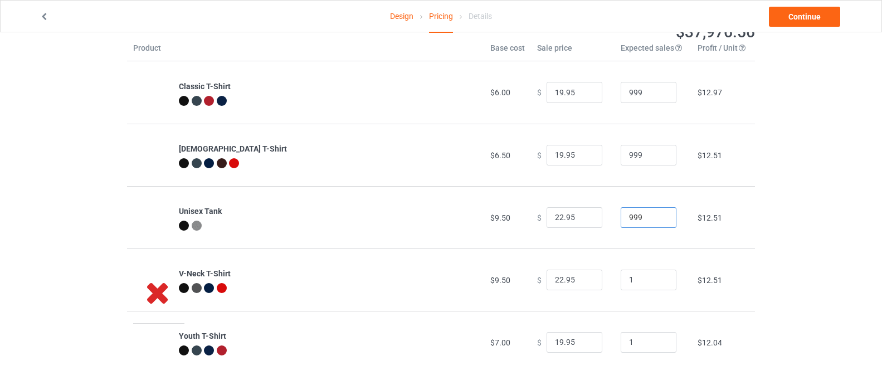
scroll to position [55, 0]
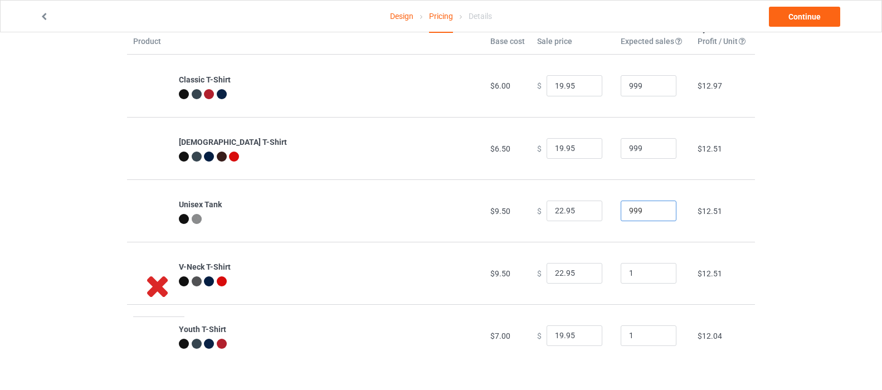
type input "999"
click at [634, 275] on input "1" at bounding box center [649, 273] width 56 height 21
paste input "999"
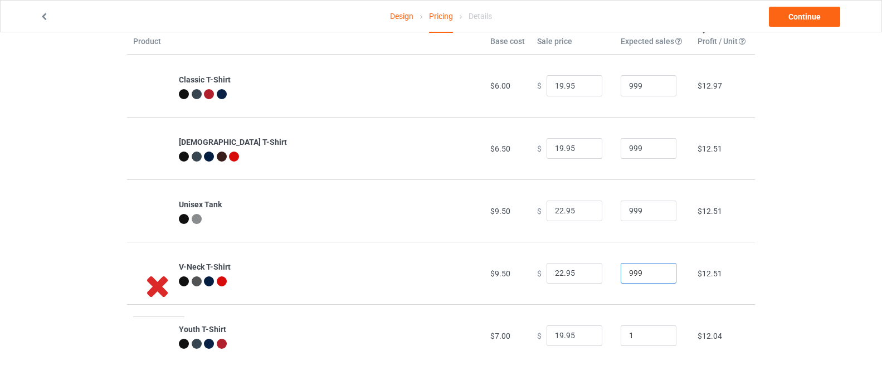
type input "999"
click at [635, 333] on input "1" at bounding box center [649, 335] width 56 height 21
paste input "999"
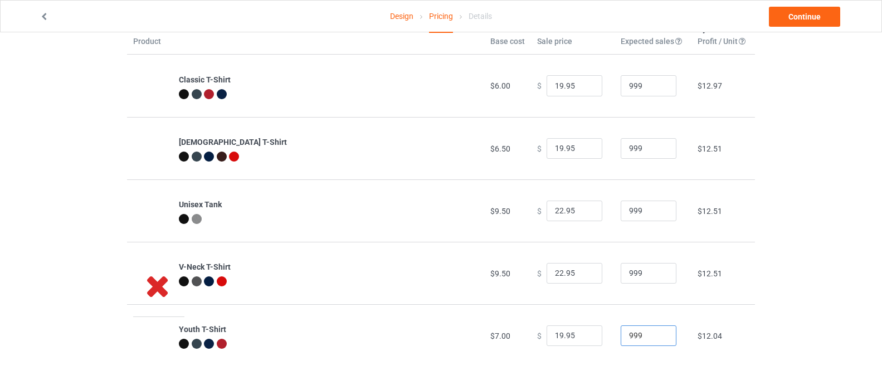
type input "999"
click at [782, 171] on div "Design Pricing Details Continue Pricing Estimated total profit $62,477.46 Produ…" at bounding box center [441, 183] width 882 height 413
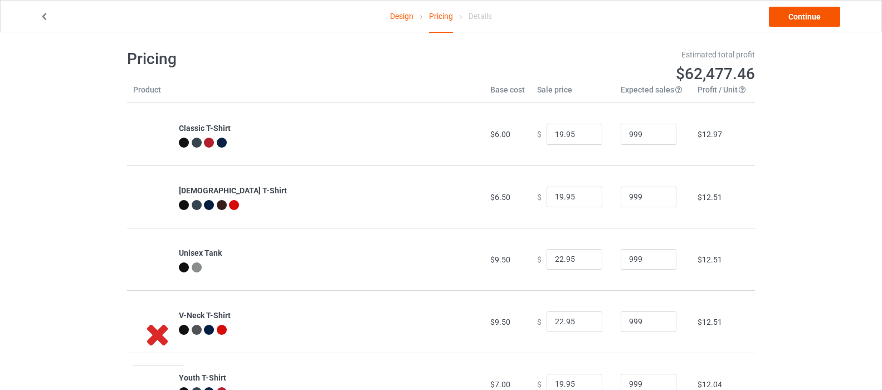
scroll to position [0, 0]
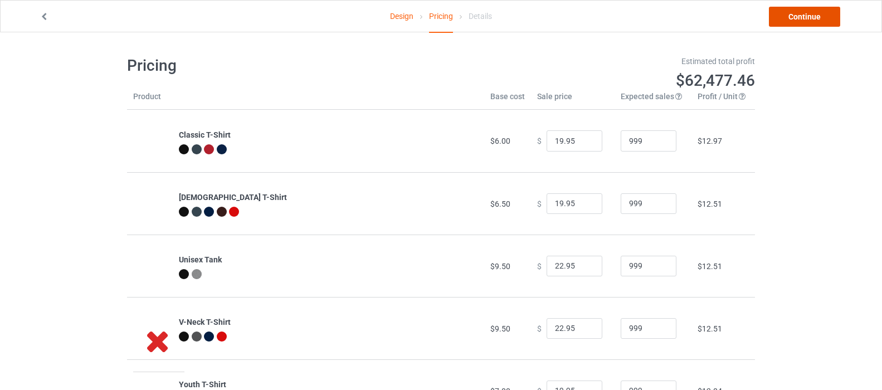
click at [795, 16] on link "Continue" at bounding box center [804, 17] width 71 height 20
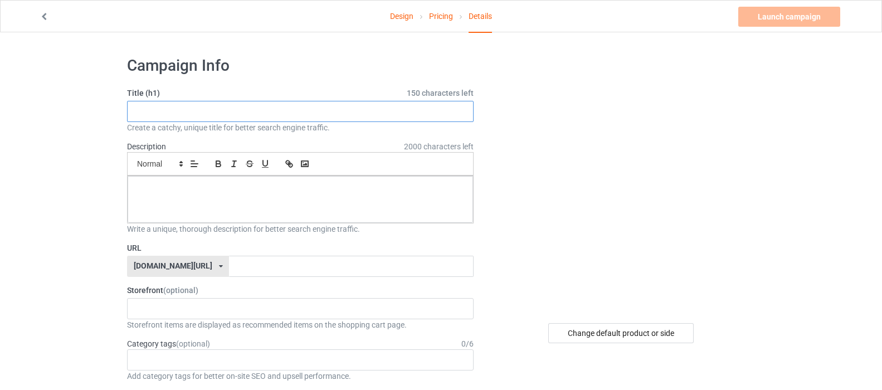
click at [198, 110] on input "text" at bounding box center [300, 111] width 347 height 21
paste input "PAWS Parody Cat Mouse Humorous Cat Chasing Mouse Kitten"
paste input "T-Shirt"
type input "PAWS Parody Cat Mouse Humorous Cat Chasing Mouse Kitten T-Shirt"
click at [335, 189] on p at bounding box center [301, 188] width 328 height 11
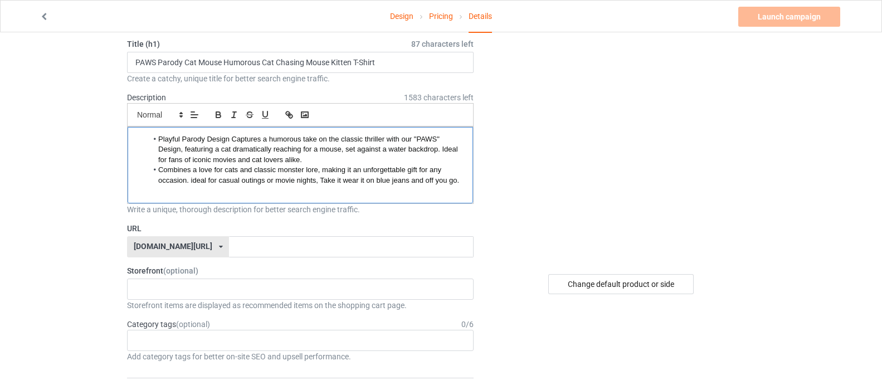
scroll to position [56, 0]
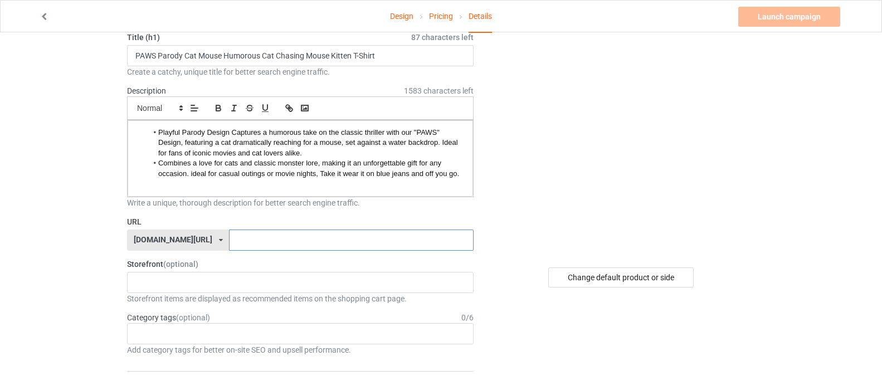
click at [267, 242] on input "text" at bounding box center [351, 240] width 244 height 21
drag, startPoint x: 135, startPoint y: 52, endPoint x: 222, endPoint y: 55, distance: 86.4
click at [222, 55] on input "PAWS Parody Cat Mouse Humorous Cat Chasing Mouse Kitten T-Shirt" at bounding box center [300, 55] width 347 height 21
click at [279, 239] on input "text" at bounding box center [351, 240] width 244 height 21
paste input "PAWS Parody Cat Mouse"
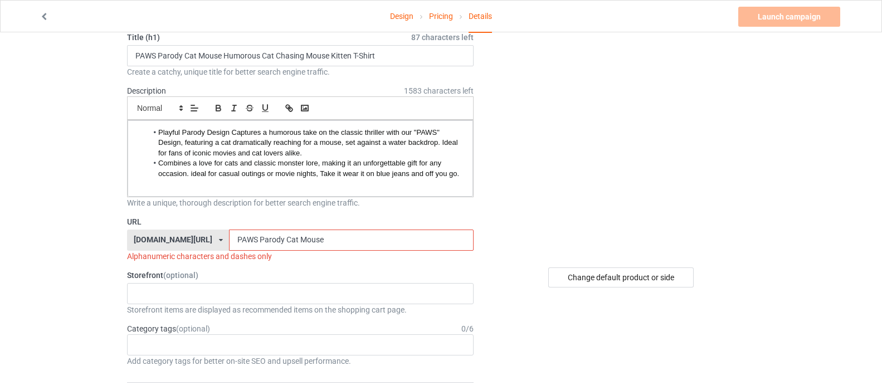
click at [223, 241] on icon at bounding box center [221, 240] width 4 height 7
click at [210, 276] on div "[DOMAIN_NAME][URL]" at bounding box center [178, 281] width 101 height 20
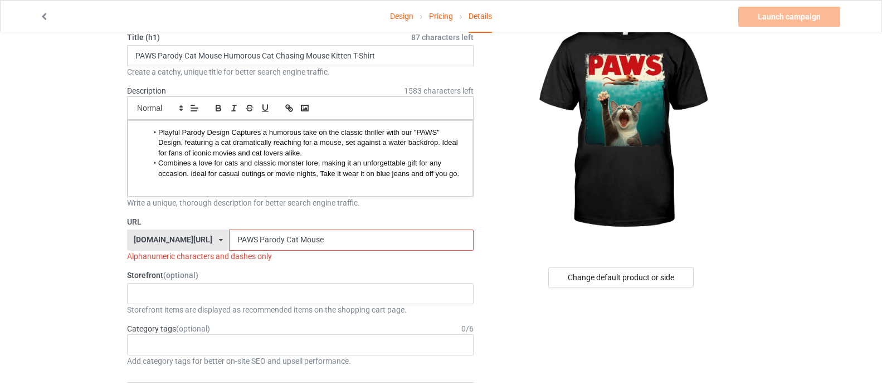
click at [270, 281] on div "Storefront (optional) No result found Storefront items are displayed as recomme…" at bounding box center [300, 293] width 347 height 46
click at [219, 238] on icon at bounding box center [221, 240] width 4 height 7
click at [313, 242] on input "PAWS Parody Cat Mouse" at bounding box center [351, 240] width 244 height 21
click at [311, 241] on input "PAWS Parody Cat Mouse" at bounding box center [351, 240] width 244 height 21
drag, startPoint x: 301, startPoint y: 237, endPoint x: 264, endPoint y: 237, distance: 37.3
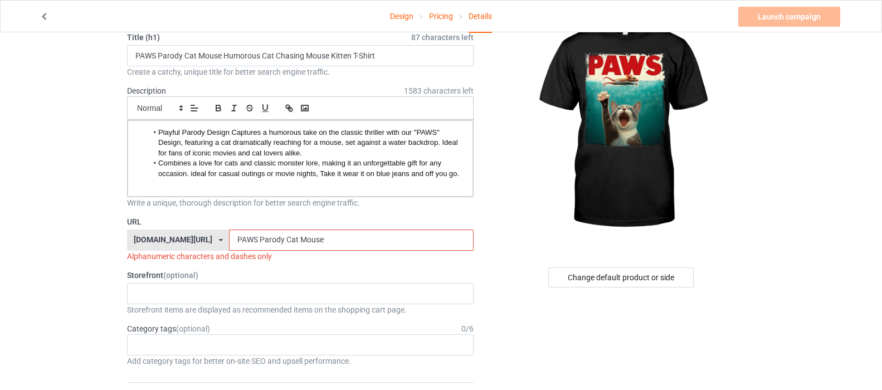
click at [264, 237] on input "PAWS Parody Cat Mouse" at bounding box center [351, 240] width 244 height 21
click at [192, 238] on div "[DOMAIN_NAME][URL] [DOMAIN_NAME][URL] [DOMAIN_NAME][URL] 60e8bea3b0ca94317a5975…" at bounding box center [178, 240] width 102 height 21
click at [192, 257] on div "[DOMAIN_NAME][URL]" at bounding box center [178, 261] width 101 height 20
click at [372, 245] on input "PAWS Parody Cat Mouse" at bounding box center [351, 240] width 244 height 21
drag, startPoint x: 353, startPoint y: 240, endPoint x: 251, endPoint y: 238, distance: 102.0
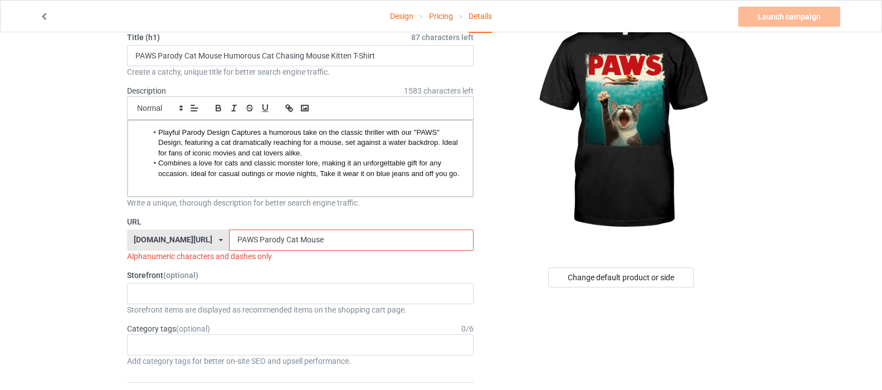
click at [251, 238] on input "PAWS Parody Cat Mouse" at bounding box center [351, 240] width 244 height 21
click at [360, 237] on input "PAWS Parody Cat Mouse" at bounding box center [351, 240] width 244 height 21
click at [354, 241] on input "PAWS" at bounding box center [351, 240] width 244 height 21
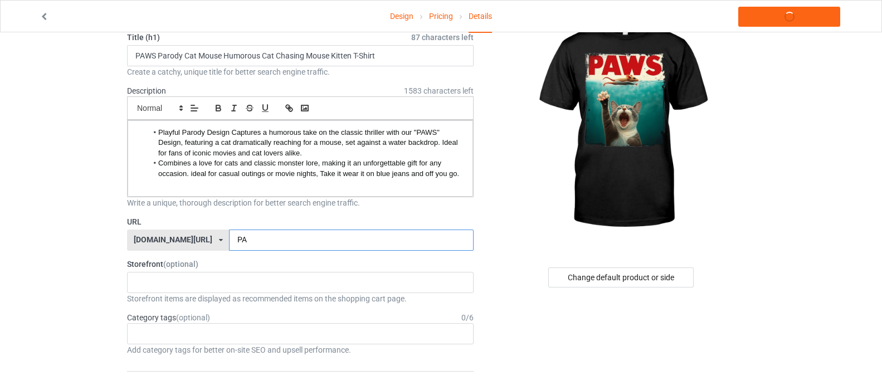
type input "P"
click at [251, 276] on div "No result found" at bounding box center [300, 282] width 347 height 21
drag, startPoint x: 120, startPoint y: 265, endPoint x: 163, endPoint y: 265, distance: 42.3
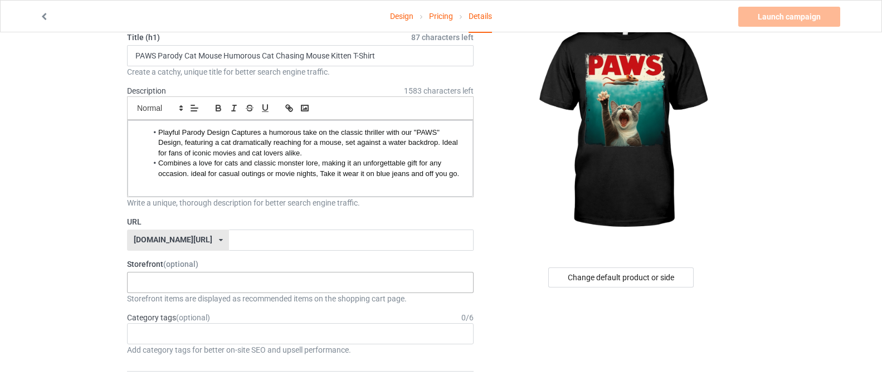
click at [154, 281] on div "No result found" at bounding box center [300, 282] width 347 height 21
drag, startPoint x: 132, startPoint y: 240, endPoint x: 210, endPoint y: 241, distance: 78.0
click at [210, 241] on div "[DOMAIN_NAME][URL] [DOMAIN_NAME][URL] [DOMAIN_NAME][URL] 60e8bea3b0ca94317a5975…" at bounding box center [178, 240] width 102 height 21
copy div "youcanbeawesome93"
click at [327, 285] on div "No result found" at bounding box center [300, 282] width 347 height 21
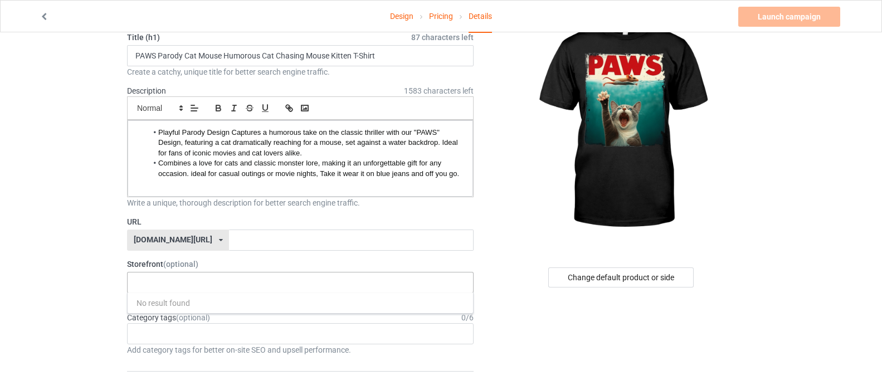
drag, startPoint x: 327, startPoint y: 285, endPoint x: 150, endPoint y: 277, distance: 176.8
drag, startPoint x: 150, startPoint y: 277, endPoint x: 142, endPoint y: 282, distance: 10.2
click at [142, 282] on input "text" at bounding box center [143, 281] width 17 height 9
paste input "youcanbeawesome93"
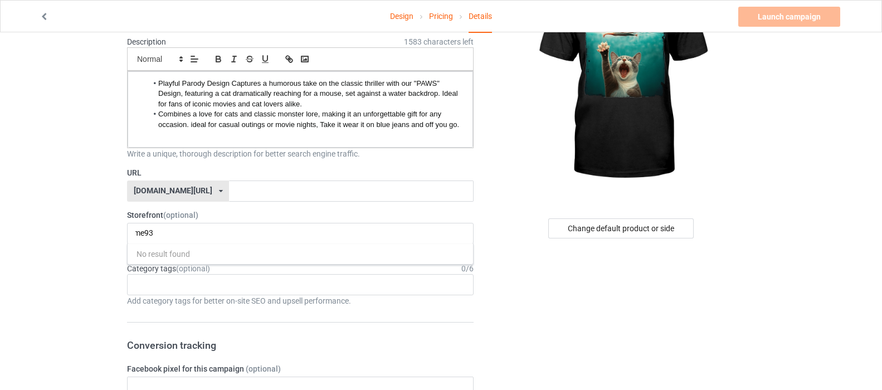
scroll to position [111, 0]
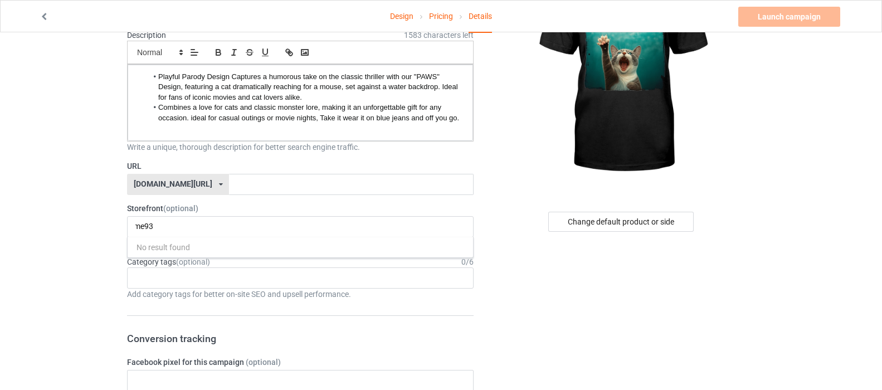
type input "youcanbeawesome93"
click at [155, 227] on div "youcanbeawesome93 No result found" at bounding box center [300, 226] width 347 height 21
drag, startPoint x: 155, startPoint y: 227, endPoint x: 125, endPoint y: 228, distance: 29.6
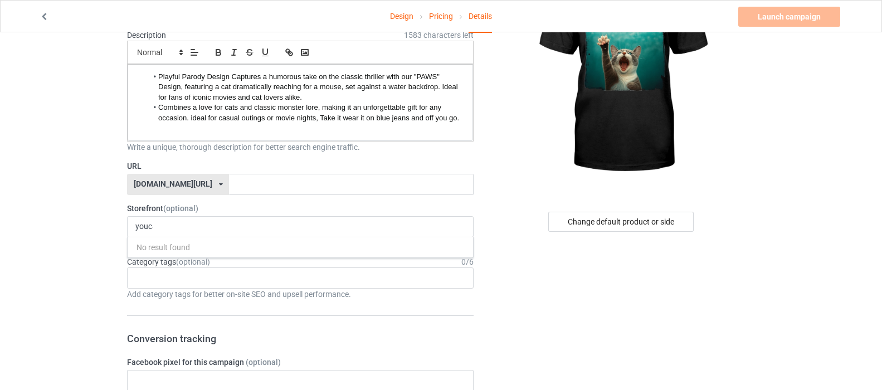
click at [437, 282] on div "Age > [DEMOGRAPHIC_DATA] > 1 Age > [DEMOGRAPHIC_DATA] Months > 1 Month Age > [D…" at bounding box center [300, 277] width 347 height 21
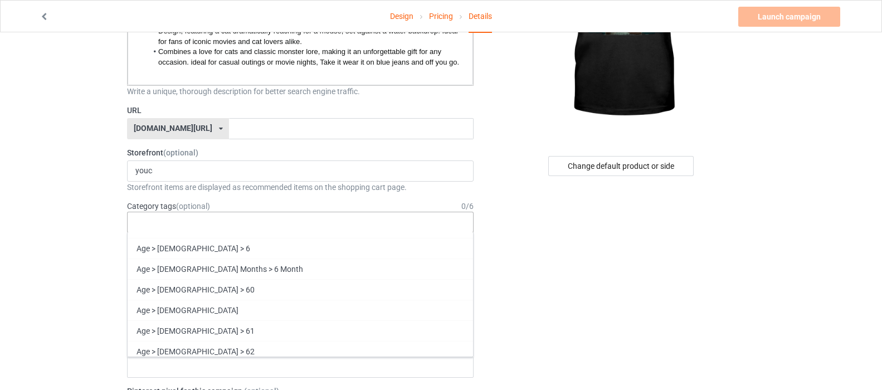
scroll to position [1839, 0]
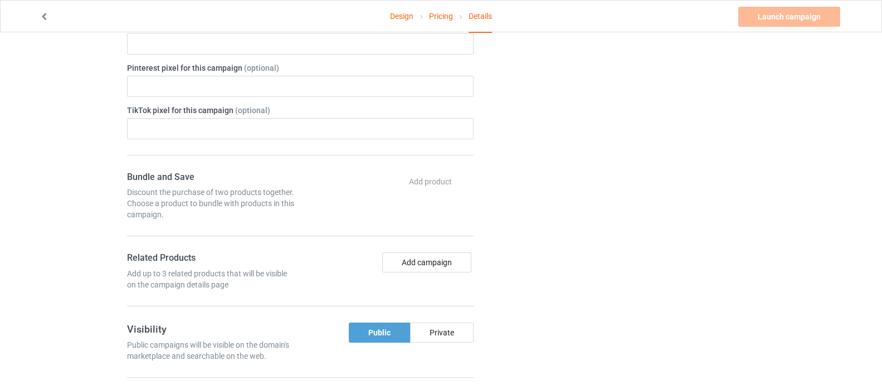
scroll to position [501, 0]
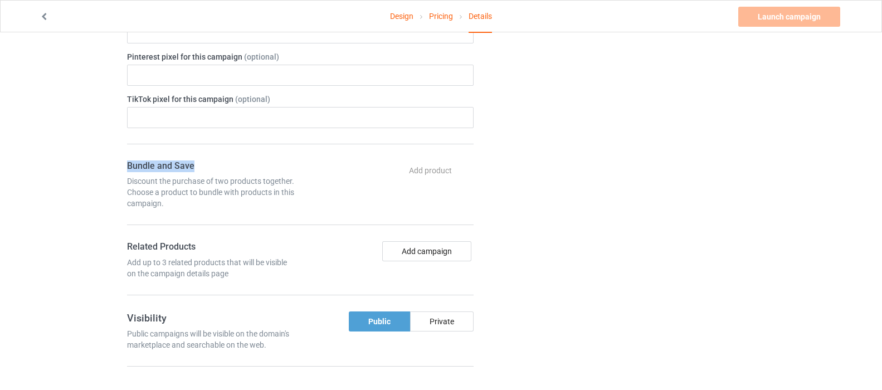
drag, startPoint x: 138, startPoint y: 165, endPoint x: 199, endPoint y: 160, distance: 61.0
click at [199, 160] on h4 "Bundle and Save" at bounding box center [211, 166] width 169 height 12
click at [49, 189] on div "Design Pricing Details Launch campaign Please enter campaign URL Campaign Info …" at bounding box center [441, 123] width 882 height 1185
click at [238, 191] on div "Discount the purchase of two products together. Choose a product to bundle with…" at bounding box center [211, 192] width 169 height 33
click at [176, 208] on div "Discount the purchase of two products together. Choose a product to bundle with…" at bounding box center [211, 192] width 169 height 33
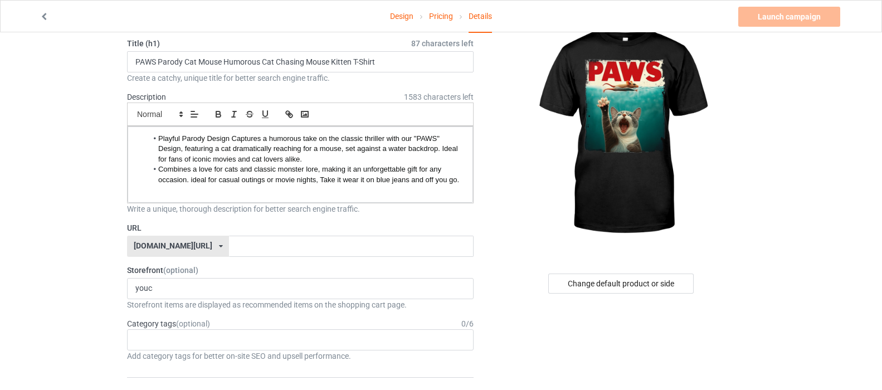
scroll to position [0, 0]
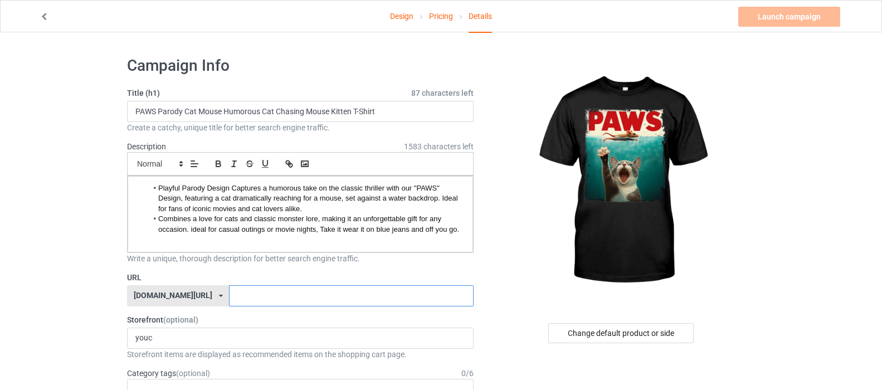
click at [262, 296] on input "text" at bounding box center [351, 295] width 244 height 21
click at [147, 110] on input "PAWS Parody Cat Mouse Humorous Cat Chasing Mouse Kitten T-Shirt" at bounding box center [300, 111] width 347 height 21
click at [144, 110] on input "PAWS Parody Cat Mouse Humorous Cat Chasing Mouse Kitten T-Shirt" at bounding box center [300, 111] width 347 height 21
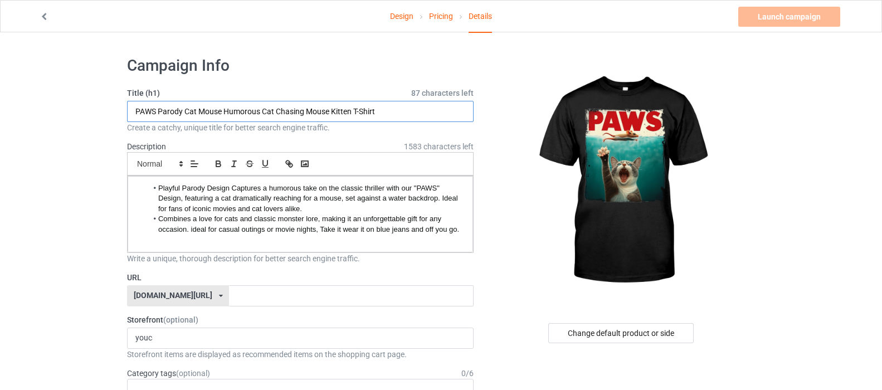
click at [144, 110] on input "PAWS Parody Cat Mouse Humorous Cat Chasing Mouse Kitten T-Shirt" at bounding box center [300, 111] width 347 height 21
drag, startPoint x: 154, startPoint y: 109, endPoint x: 140, endPoint y: 109, distance: 13.9
click at [140, 109] on input "PAWS Parody Cat Mouse Humorous Cat Chasing Mouse Kitten T-Shirt" at bounding box center [300, 111] width 347 height 21
click at [138, 109] on input "PAWS Parody Cat Mouse Humorous Cat Chasing Mouse Kitten T-Shirt" at bounding box center [300, 111] width 347 height 21
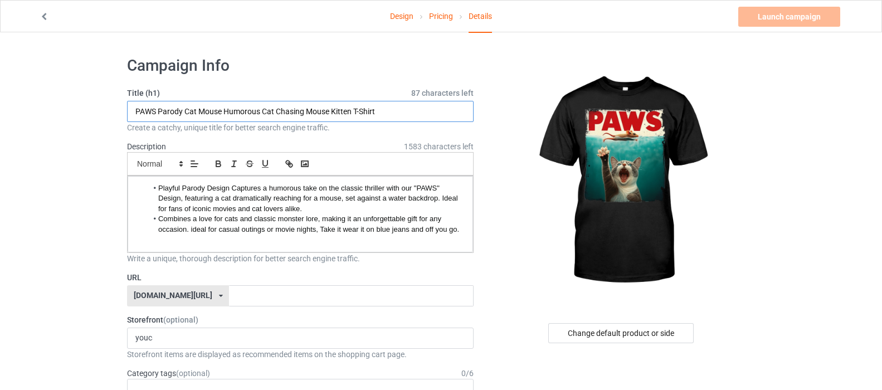
click at [151, 109] on input "PAWS Parody Cat Mouse Humorous Cat Chasing Mouse Kitten T-Shirt" at bounding box center [300, 111] width 347 height 21
click at [156, 109] on input "PAWS Parody Cat Mouse Humorous Cat Chasing Mouse Kitten T-Shirt" at bounding box center [300, 111] width 347 height 21
drag, startPoint x: 156, startPoint y: 109, endPoint x: 136, endPoint y: 109, distance: 20.1
click at [136, 109] on input "PAWS Parody Cat Mouse Humorous Cat Chasing Mouse Kitten T-Shirt" at bounding box center [300, 111] width 347 height 21
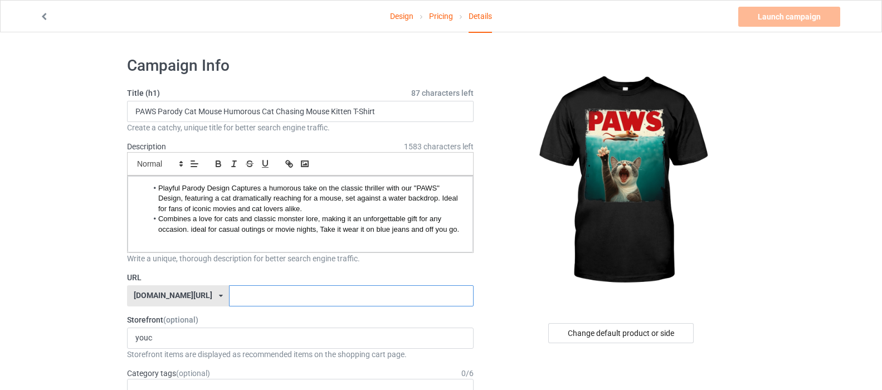
paste input "PAWS"
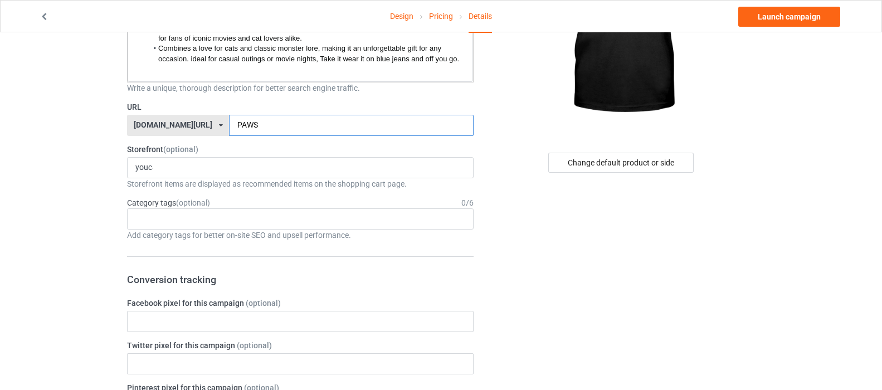
scroll to position [167, 0]
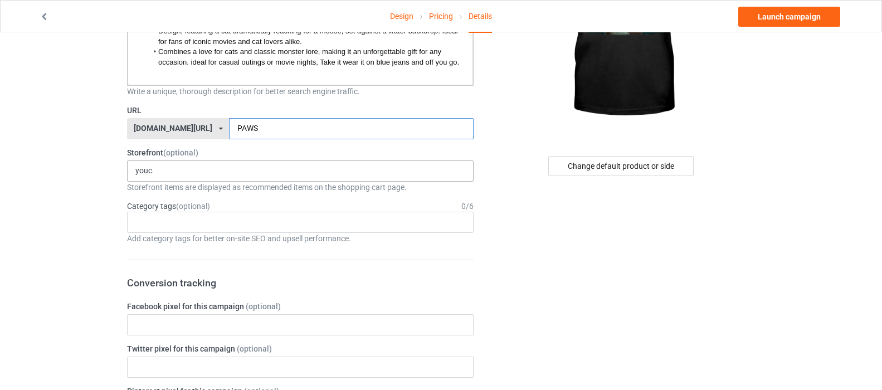
type input "PAWS"
drag, startPoint x: 178, startPoint y: 174, endPoint x: 123, endPoint y: 168, distance: 55.6
click at [150, 170] on input "youcanbeawesome93" at bounding box center [143, 170] width 17 height 9
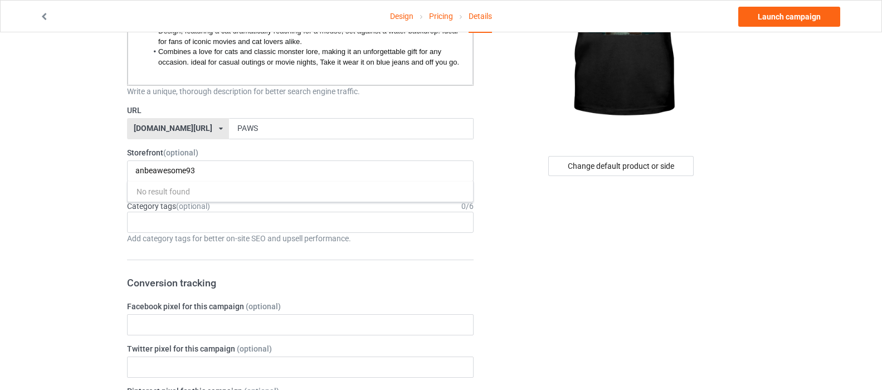
type input "anbeawesome93"
click at [176, 167] on input "anbeawesome93" at bounding box center [168, 170] width 67 height 9
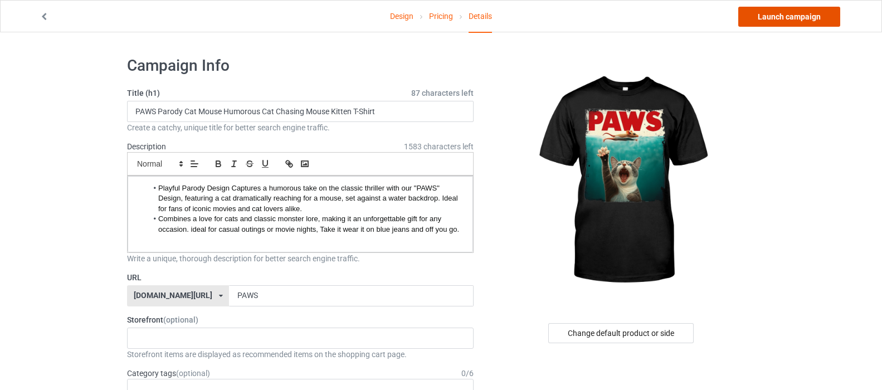
click at [810, 13] on link "Launch campaign" at bounding box center [789, 17] width 102 height 20
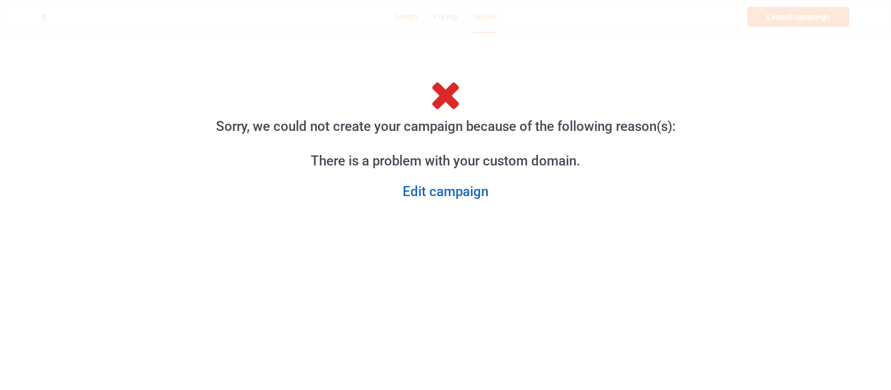
click at [446, 192] on link "Edit campaign" at bounding box center [446, 191] width 478 height 17
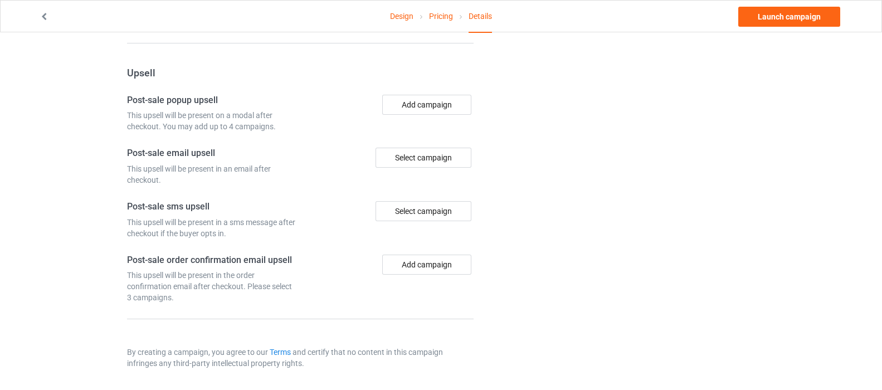
scroll to position [816, 0]
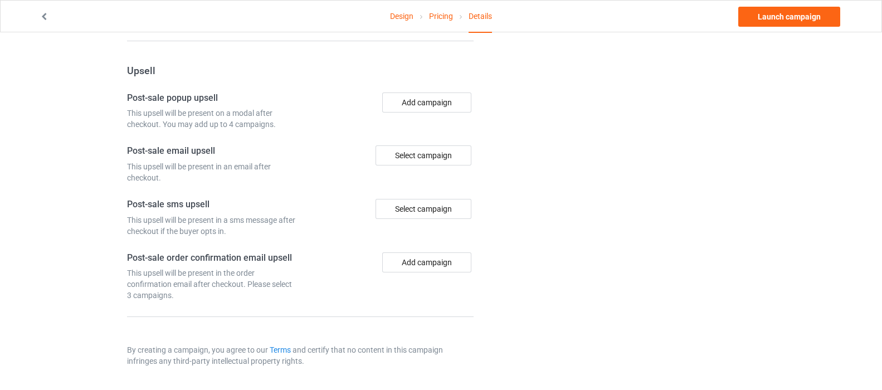
click at [402, 20] on link "Design" at bounding box center [401, 16] width 23 height 31
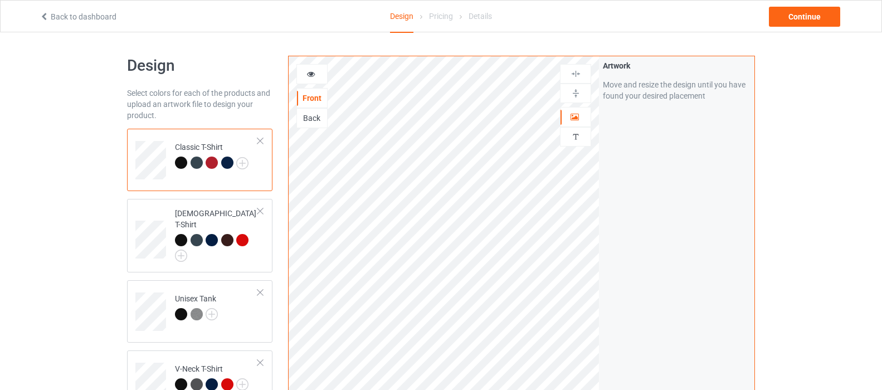
click at [440, 20] on div "Pricing" at bounding box center [441, 16] width 24 height 31
click at [446, 19] on div "Pricing" at bounding box center [441, 16] width 24 height 31
click at [826, 13] on div "Continue" at bounding box center [804, 17] width 71 height 20
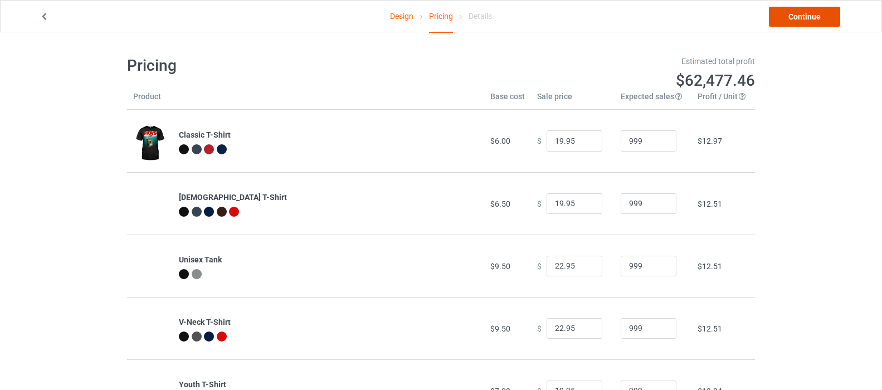
click at [815, 13] on link "Continue" at bounding box center [804, 17] width 71 height 20
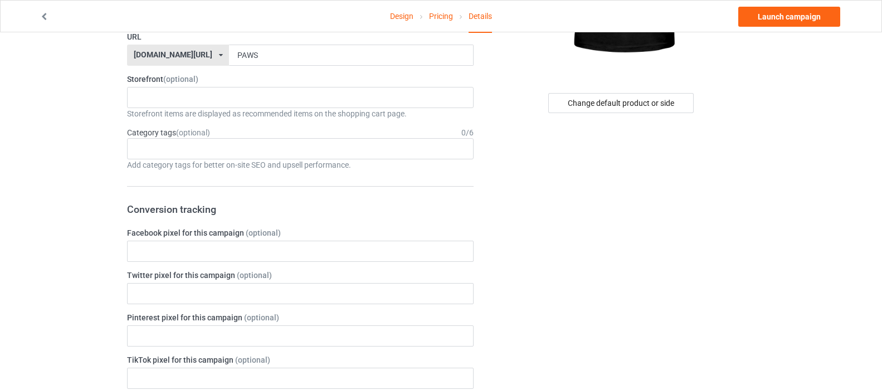
scroll to position [223, 0]
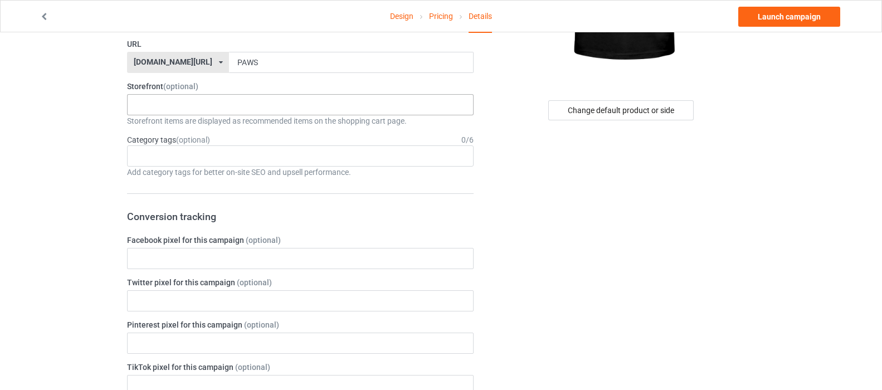
click at [177, 103] on div "No result found" at bounding box center [300, 104] width 347 height 21
drag, startPoint x: 211, startPoint y: 60, endPoint x: 130, endPoint y: 61, distance: 80.2
click at [130, 61] on div "[DOMAIN_NAME][URL] [DOMAIN_NAME][URL] [DOMAIN_NAME][URL] 60e8bea3b0ca94317a5975…" at bounding box center [178, 62] width 102 height 21
copy div "youcanbeawesome93"
click at [340, 105] on div "No result found" at bounding box center [300, 104] width 347 height 21
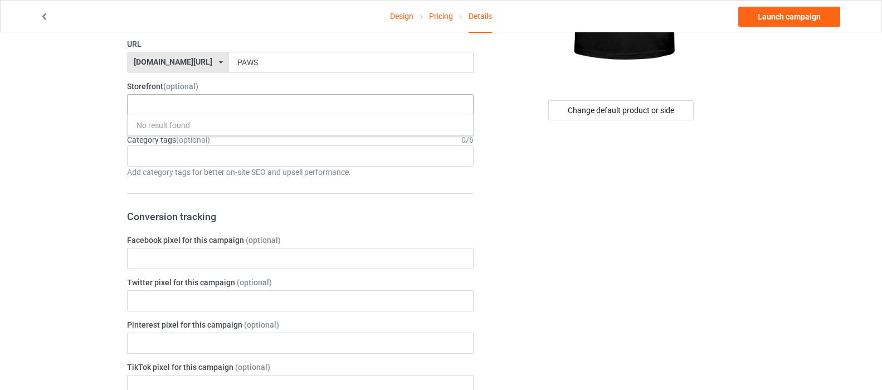
drag, startPoint x: 340, startPoint y: 105, endPoint x: 142, endPoint y: 100, distance: 199.0
drag, startPoint x: 142, startPoint y: 100, endPoint x: 131, endPoint y: 101, distance: 10.0
click at [131, 101] on div "No result found" at bounding box center [300, 104] width 347 height 21
click at [130, 100] on div "No result found" at bounding box center [300, 104] width 347 height 21
click at [139, 104] on input "text" at bounding box center [143, 104] width 17 height 9
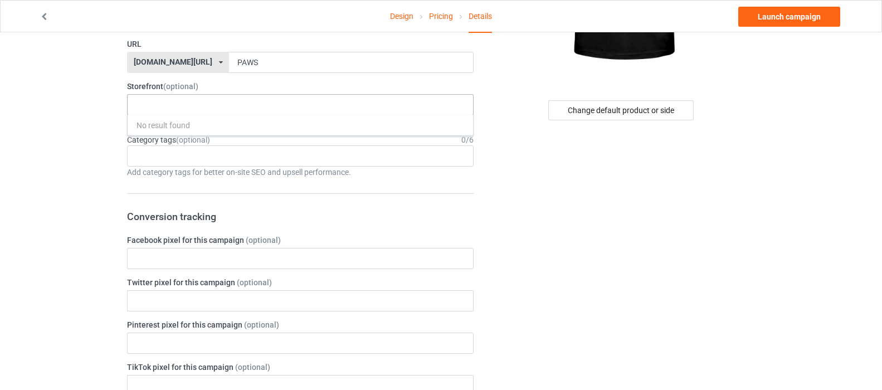
paste input "youcanbeawesome93"
click at [144, 105] on input "youcanbeawesome93" at bounding box center [143, 104] width 17 height 9
type input "9"
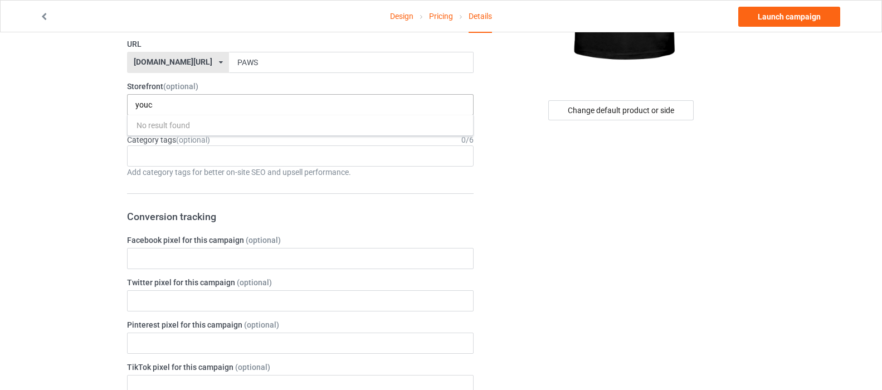
scroll to position [0, 59]
type input "youcanbeawesome93"
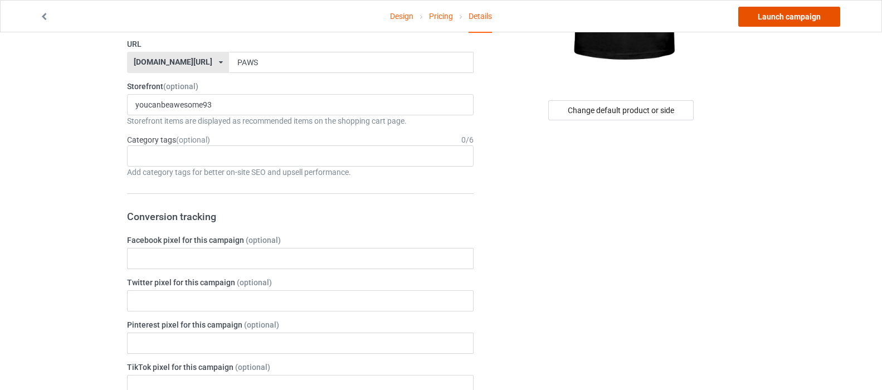
click at [788, 17] on link "Launch campaign" at bounding box center [789, 17] width 102 height 20
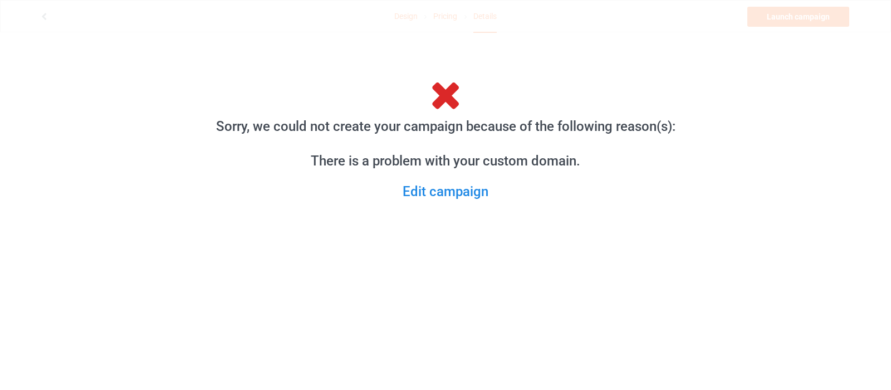
click at [131, 122] on div "Sorry, we could not create your campaign because of the following reason(s): Th…" at bounding box center [445, 195] width 891 height 390
click at [423, 191] on link "Edit campaign" at bounding box center [446, 191] width 478 height 17
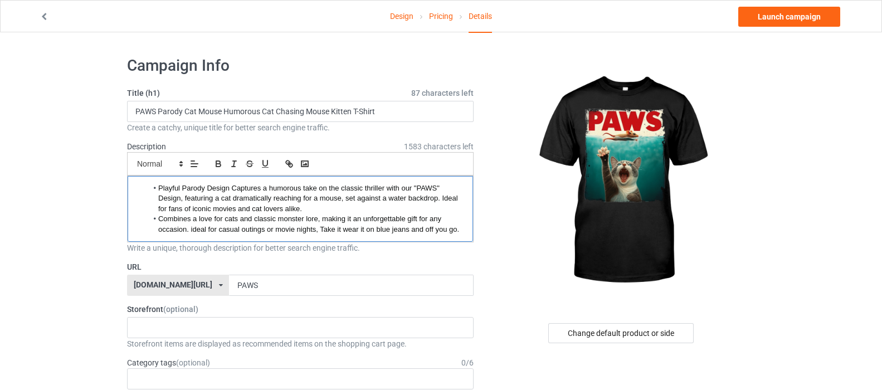
click at [266, 233] on span "Combines a love for cats and classic monster lore, making it an unforgettable g…" at bounding box center [308, 224] width 301 height 18
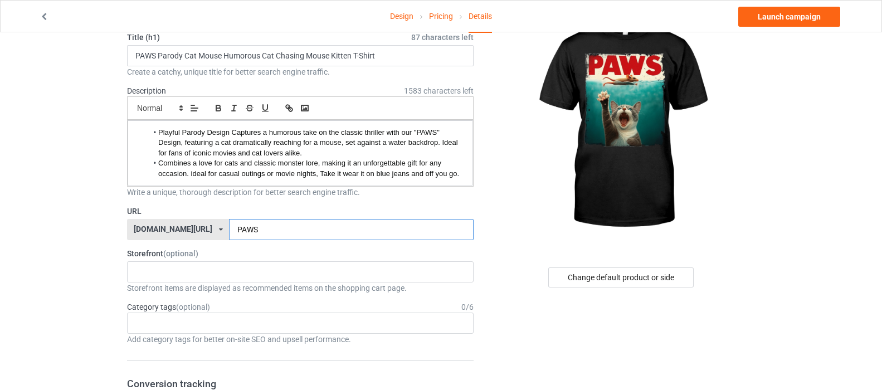
click at [255, 228] on input "PAWS" at bounding box center [351, 229] width 244 height 21
drag, startPoint x: 256, startPoint y: 227, endPoint x: 320, endPoint y: 227, distance: 63.5
click at [320, 227] on input "PAWS" at bounding box center [351, 229] width 244 height 21
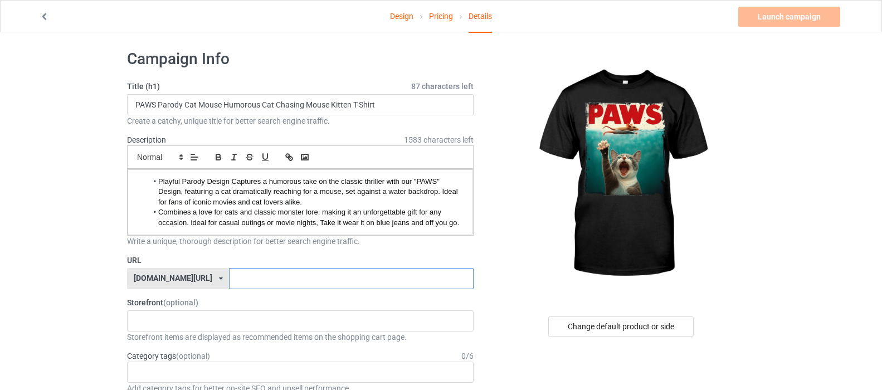
scroll to position [0, 0]
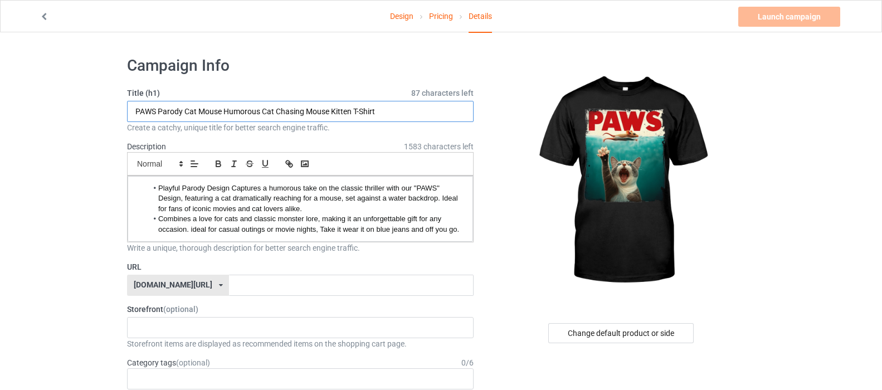
click at [189, 111] on input "PAWS Parody Cat Mouse Humorous Cat Chasing Mouse Kitten T-Shirt" at bounding box center [300, 111] width 347 height 21
paste input "Cat"
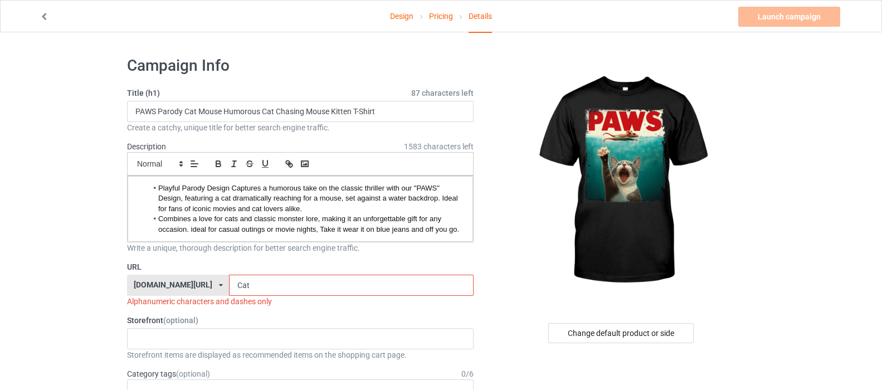
click at [257, 288] on input "Cat" at bounding box center [351, 285] width 244 height 21
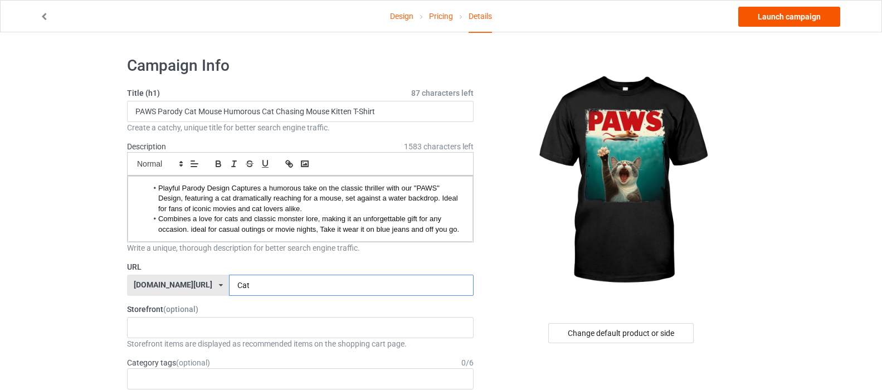
type input "Cat"
click at [753, 12] on link "Launch campaign" at bounding box center [789, 17] width 102 height 20
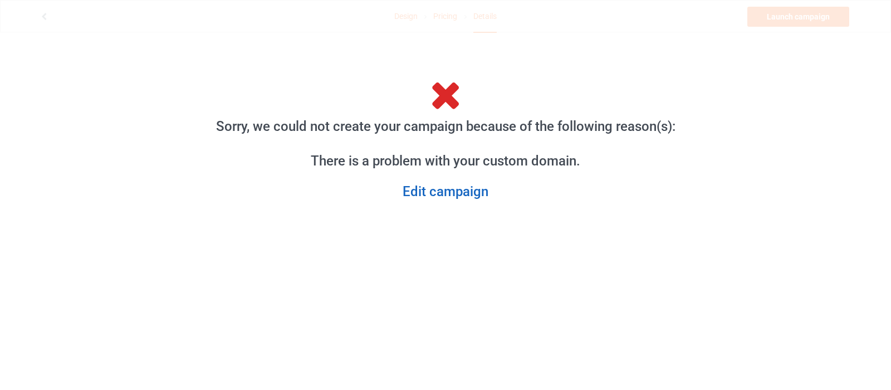
click at [459, 191] on link "Edit campaign" at bounding box center [446, 191] width 478 height 17
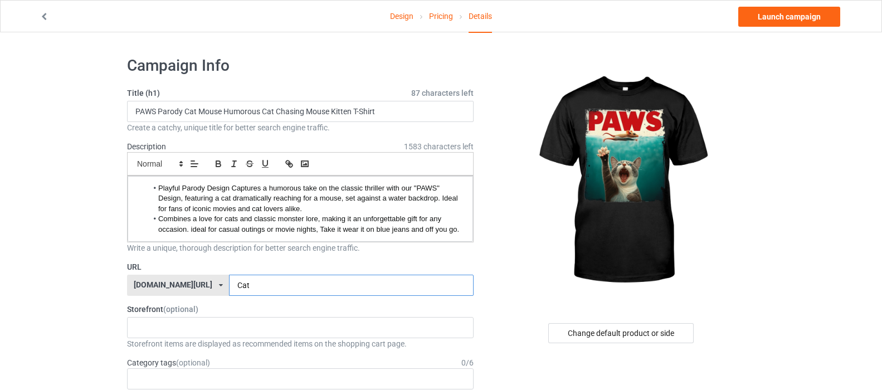
click at [277, 286] on input "Cat" at bounding box center [351, 285] width 244 height 21
type input "pawsCatshirt"
click at [757, 15] on link "Launch campaign" at bounding box center [789, 17] width 102 height 20
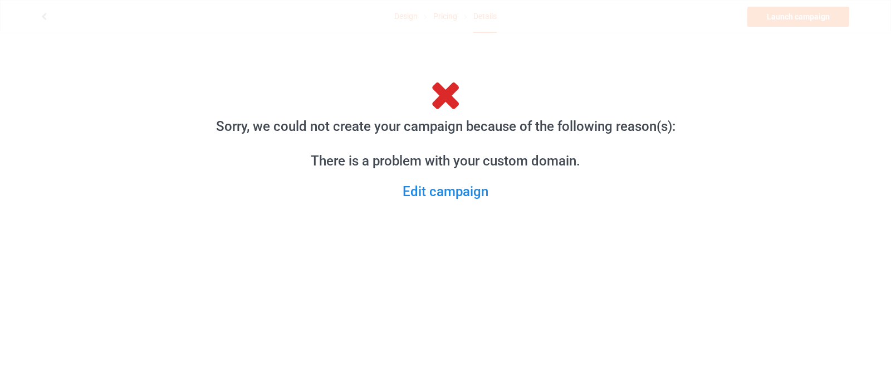
click at [506, 162] on li "There is a problem with your custom domain." at bounding box center [446, 161] width 478 height 17
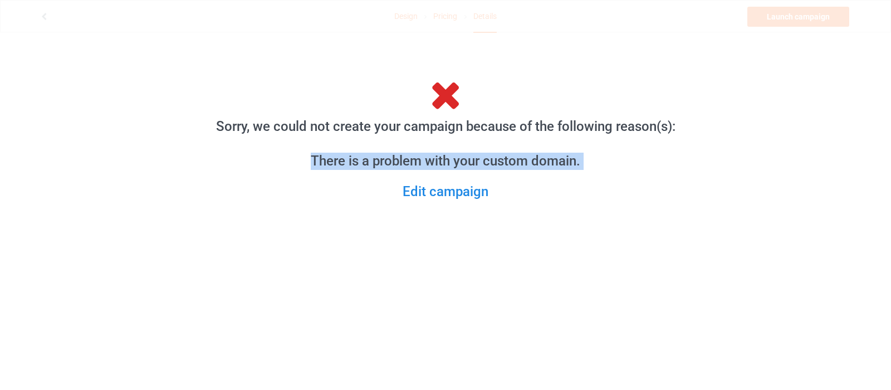
click at [506, 162] on li "There is a problem with your custom domain." at bounding box center [446, 161] width 478 height 17
drag, startPoint x: 350, startPoint y: 198, endPoint x: 412, endPoint y: 194, distance: 62.0
click at [351, 197] on link "Edit campaign" at bounding box center [446, 191] width 478 height 17
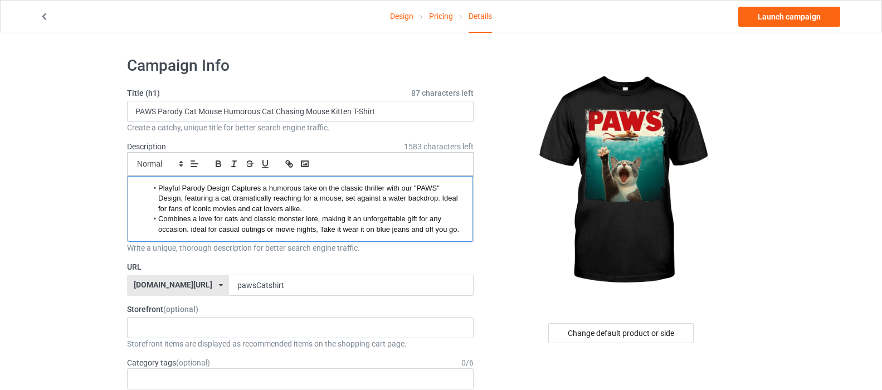
click at [421, 189] on span "Playful Parody Design Captures a humorous take on the classic thriller with our…" at bounding box center [308, 198] width 301 height 29
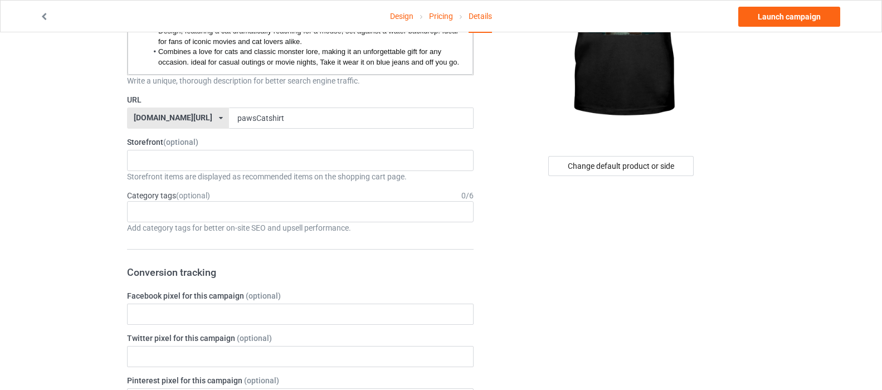
click at [185, 140] on span "(optional)" at bounding box center [180, 142] width 35 height 9
click at [179, 140] on span "(optional)" at bounding box center [180, 142] width 35 height 9
drag, startPoint x: 126, startPoint y: 142, endPoint x: 163, endPoint y: 142, distance: 37.3
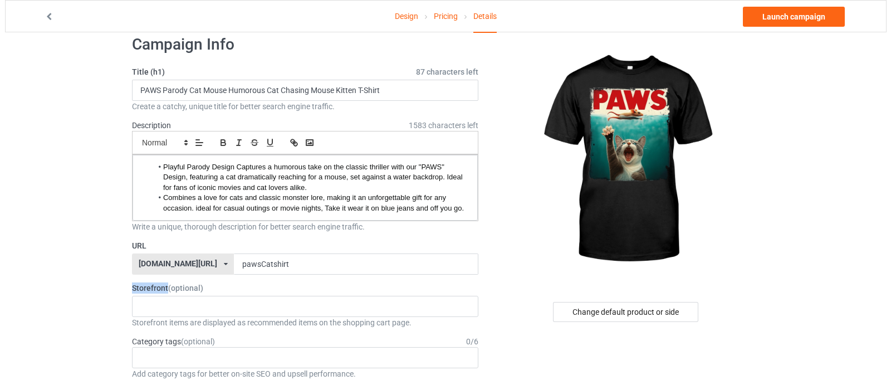
scroll to position [0, 0]
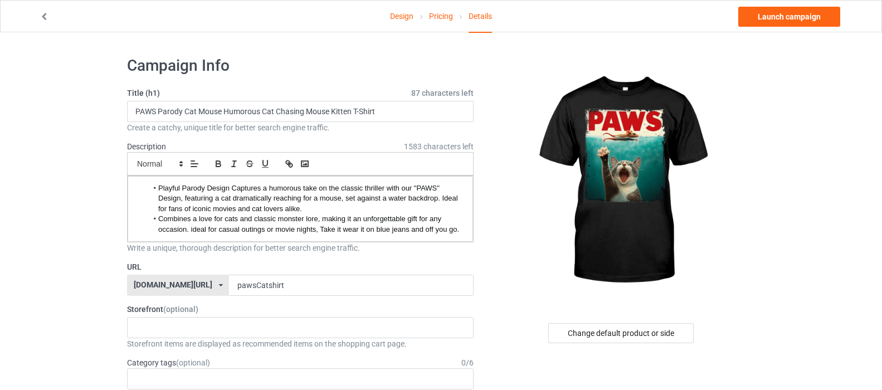
click at [212, 282] on div "[DOMAIN_NAME][URL]" at bounding box center [173, 285] width 79 height 8
click at [184, 325] on div "[DOMAIN_NAME][URL]" at bounding box center [178, 326] width 101 height 20
click at [769, 14] on link "Launch campaign" at bounding box center [789, 17] width 102 height 20
